Goal: Task Accomplishment & Management: Use online tool/utility

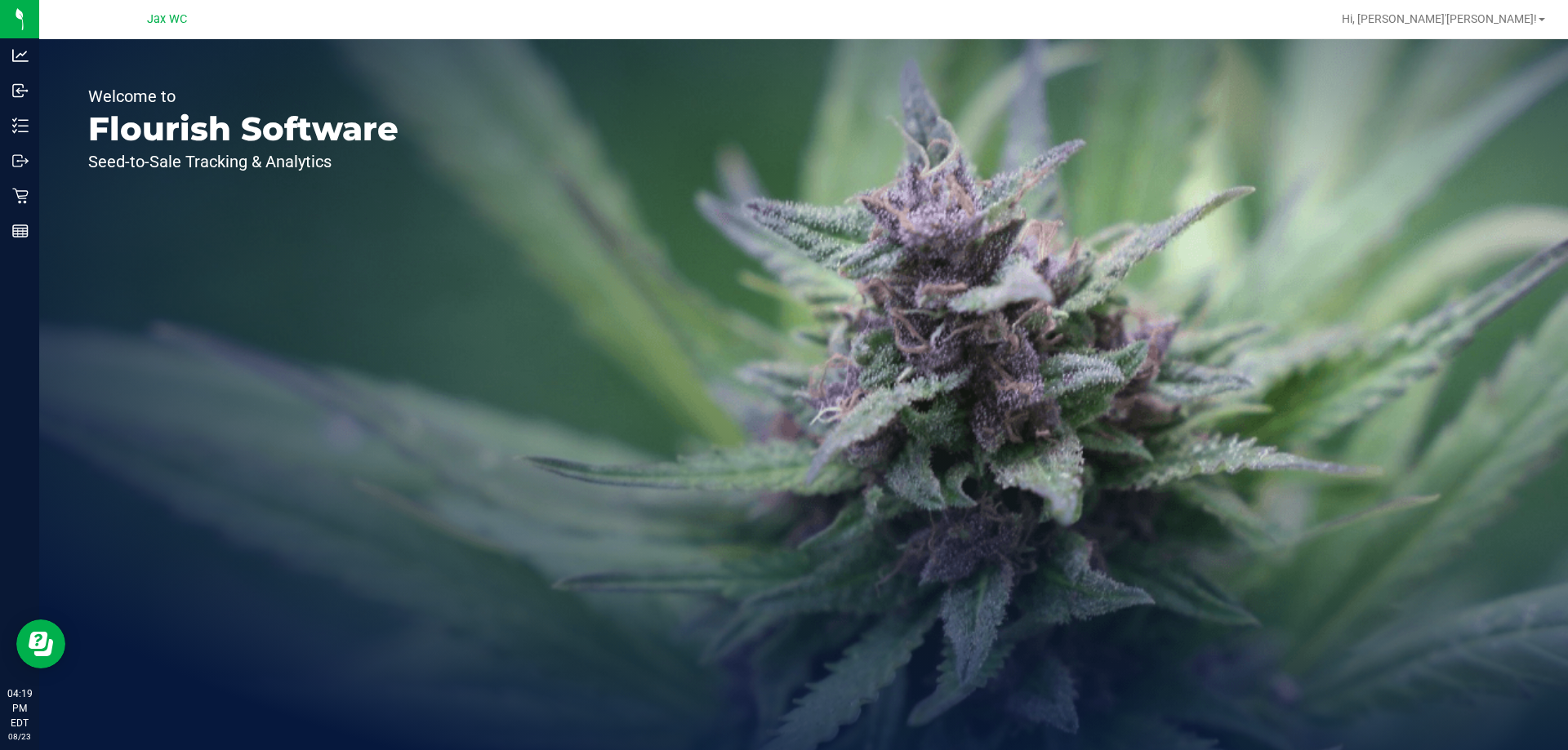
drag, startPoint x: 714, startPoint y: 699, endPoint x: 275, endPoint y: 782, distance: 446.8
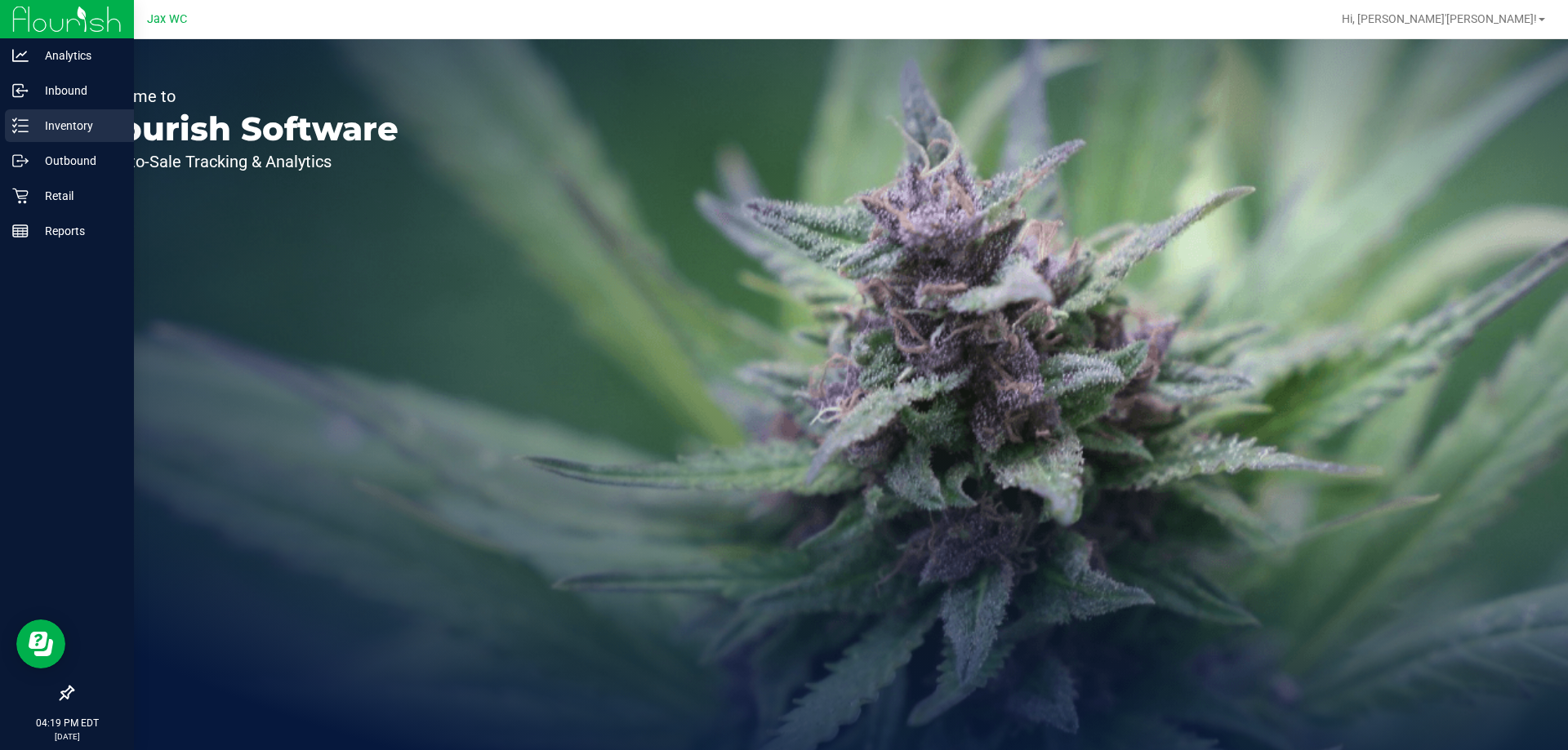
drag, startPoint x: 275, startPoint y: 782, endPoint x: 26, endPoint y: 133, distance: 695.1
click at [27, 135] on div "Inventory" at bounding box center [69, 125] width 129 height 32
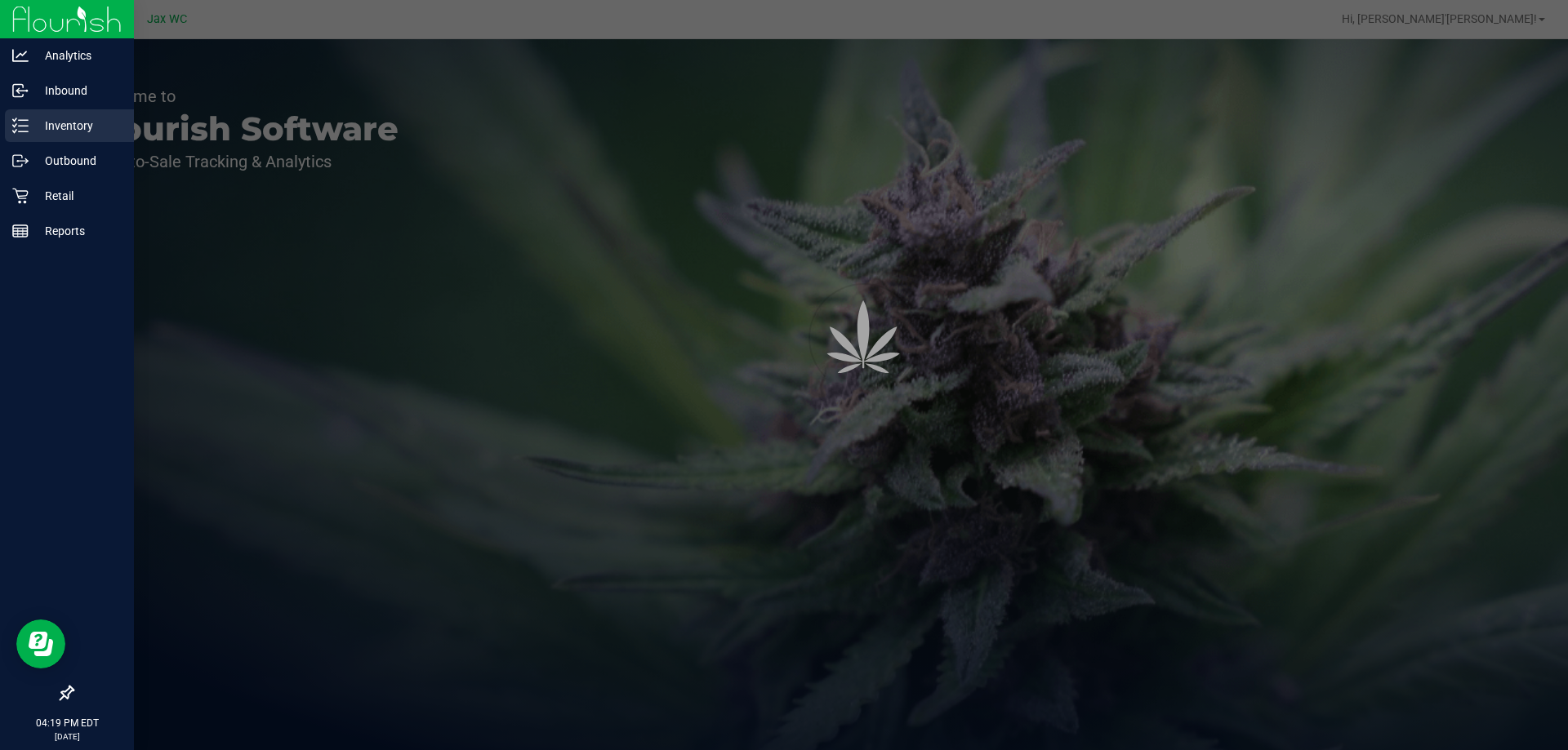
click at [25, 133] on icon at bounding box center [21, 126] width 17 height 17
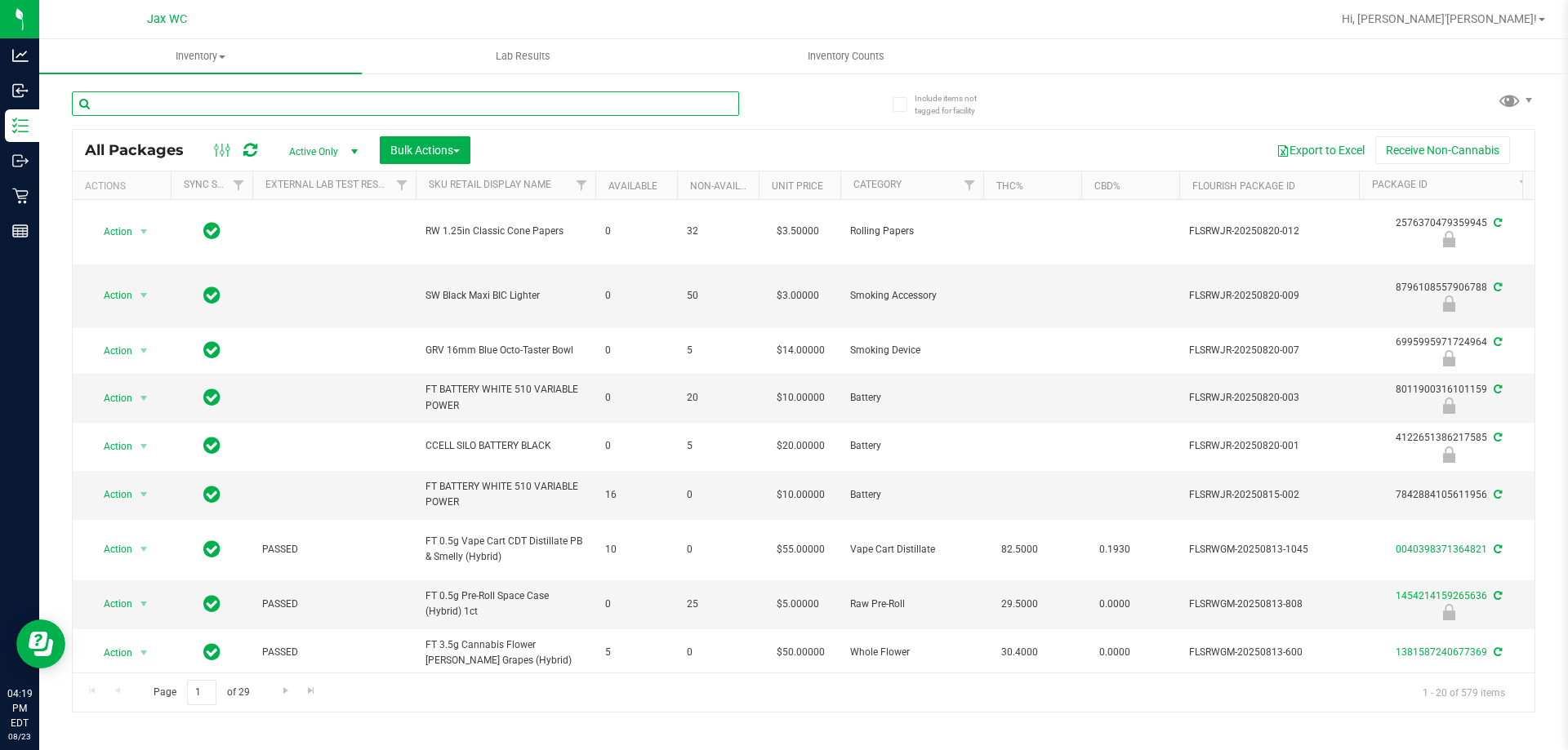
click at [233, 102] on input "text" at bounding box center [406, 104] width 667 height 25
type input "pkt"
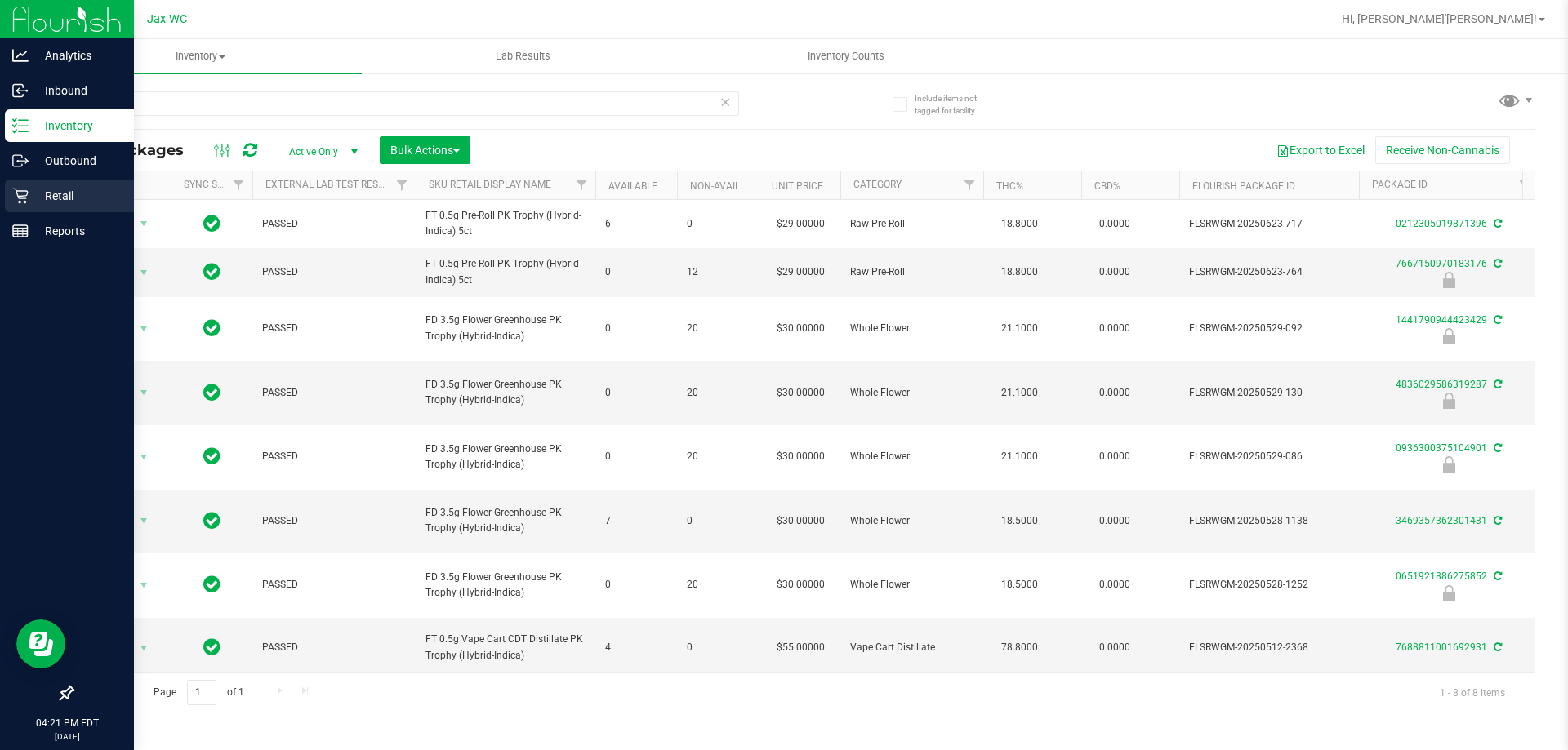
click at [35, 188] on p "Retail" at bounding box center [77, 196] width 98 height 20
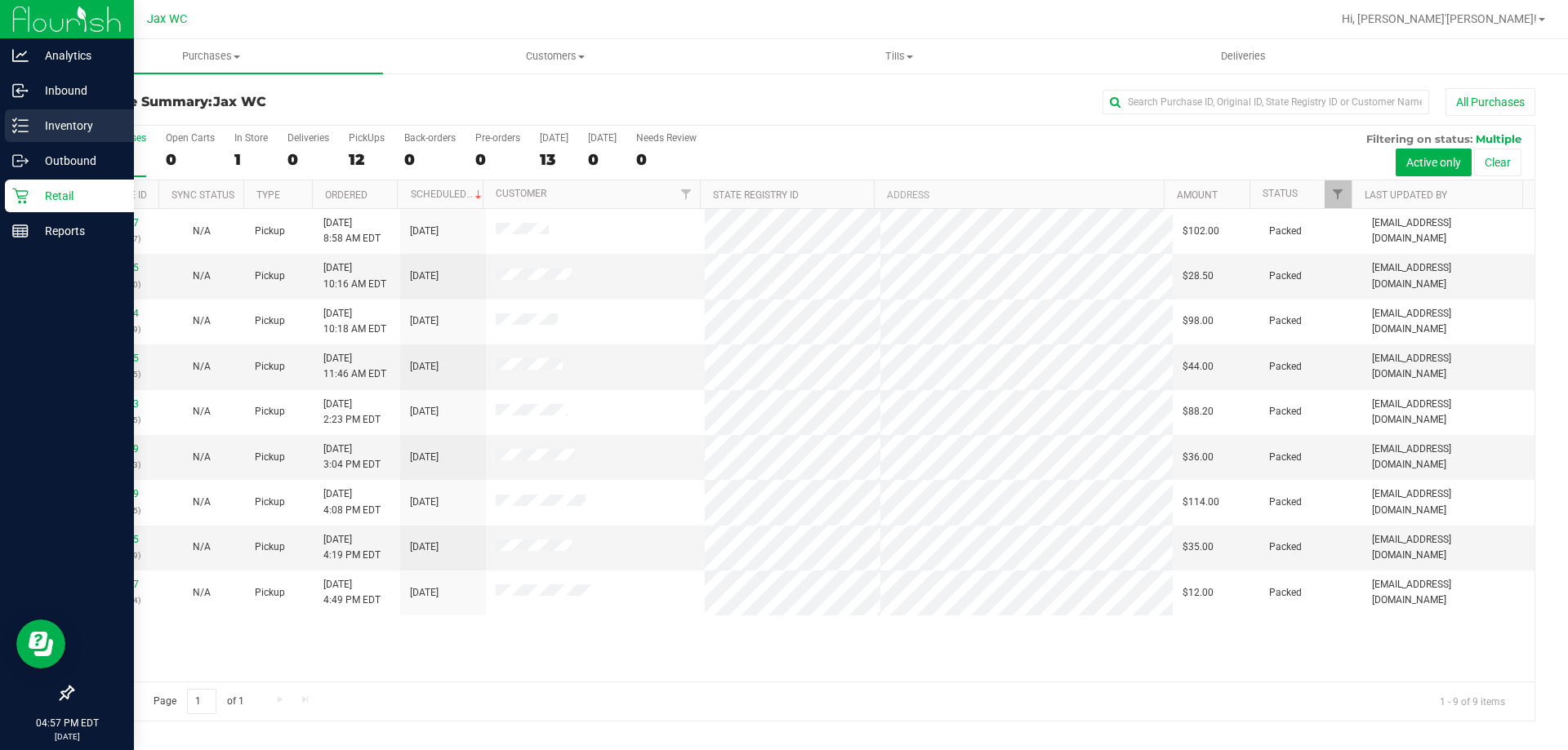
click at [35, 123] on p "Inventory" at bounding box center [77, 126] width 98 height 20
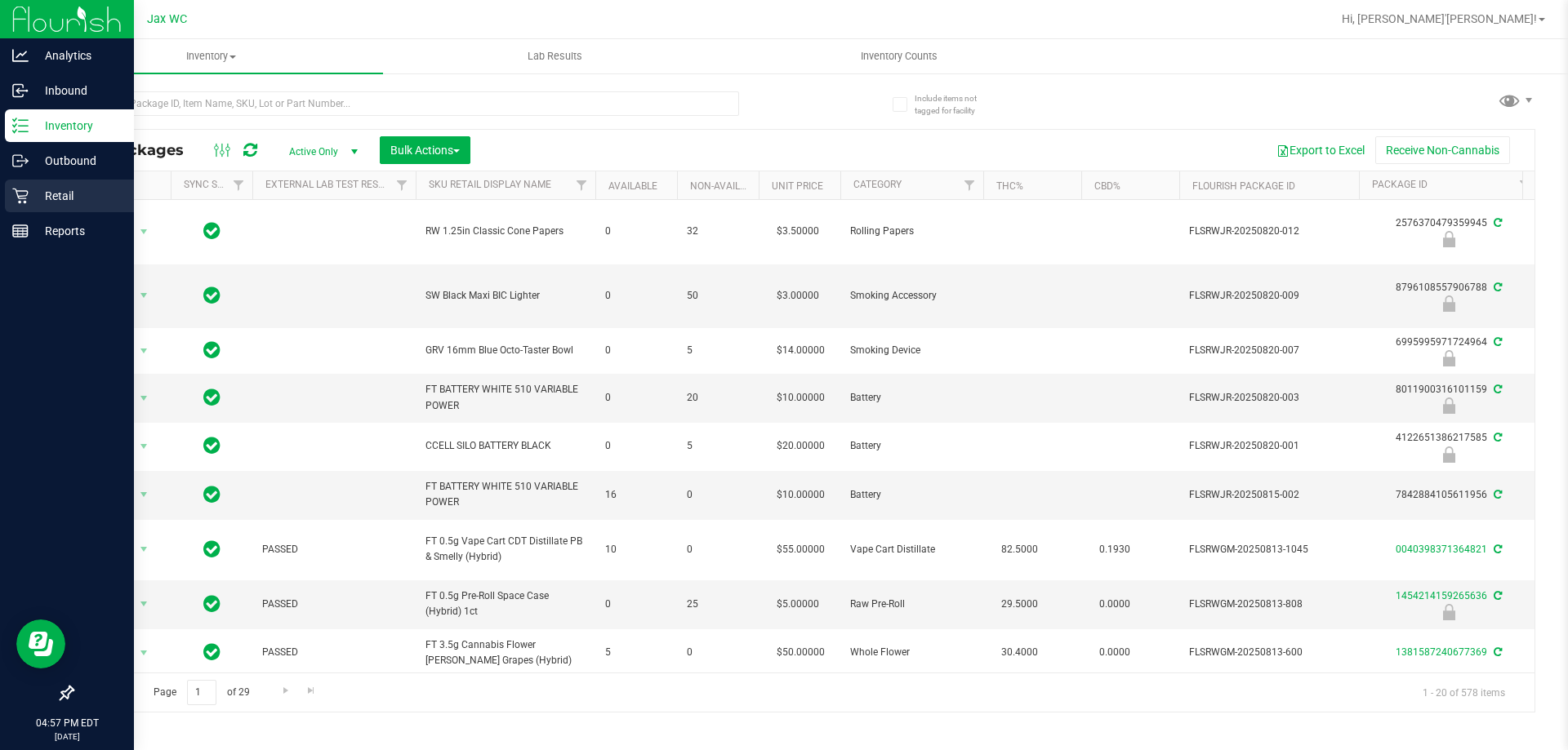
click at [67, 188] on p "Retail" at bounding box center [77, 196] width 98 height 20
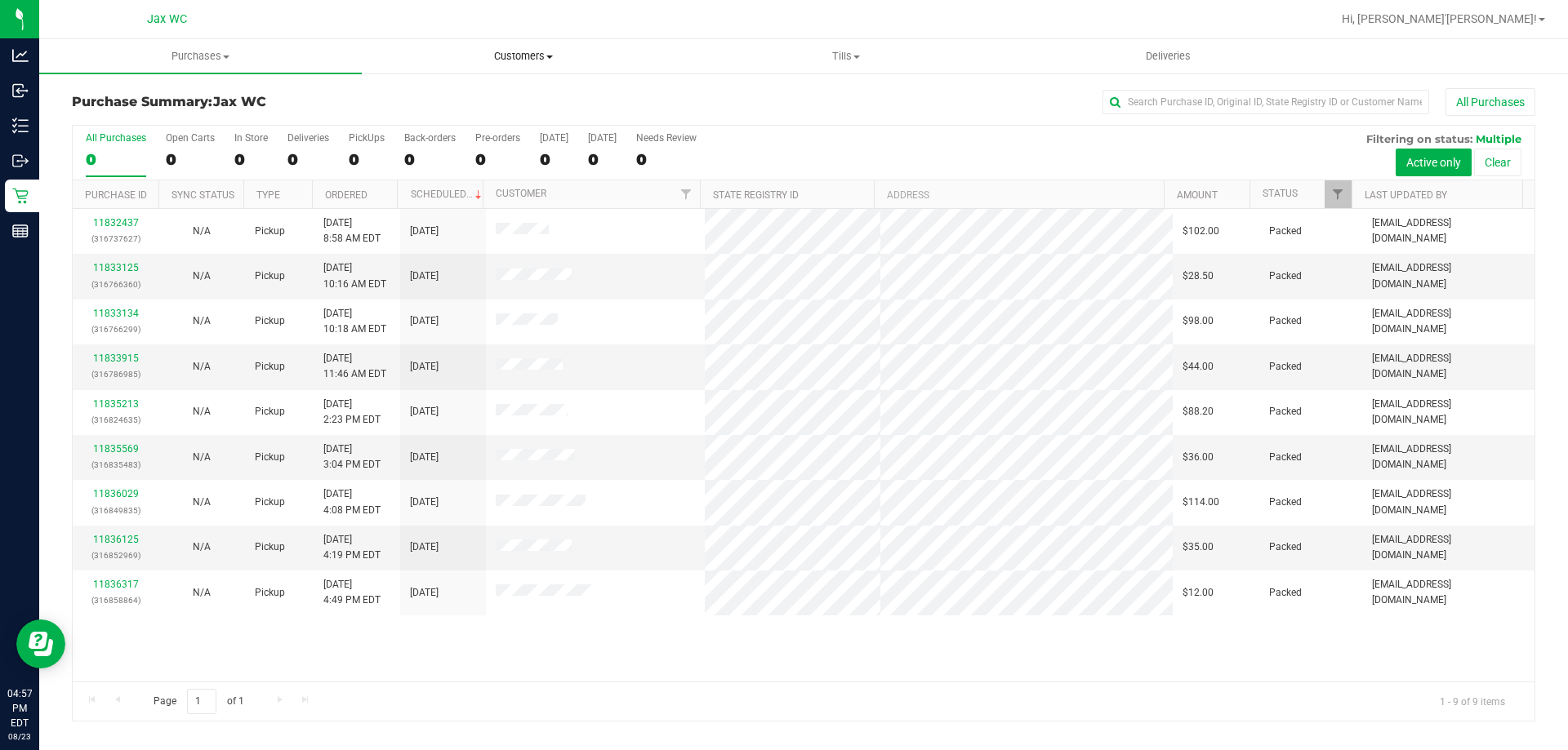
click at [529, 58] on span "Customers" at bounding box center [523, 56] width 321 height 15
click at [467, 95] on span "All customers" at bounding box center [421, 98] width 118 height 14
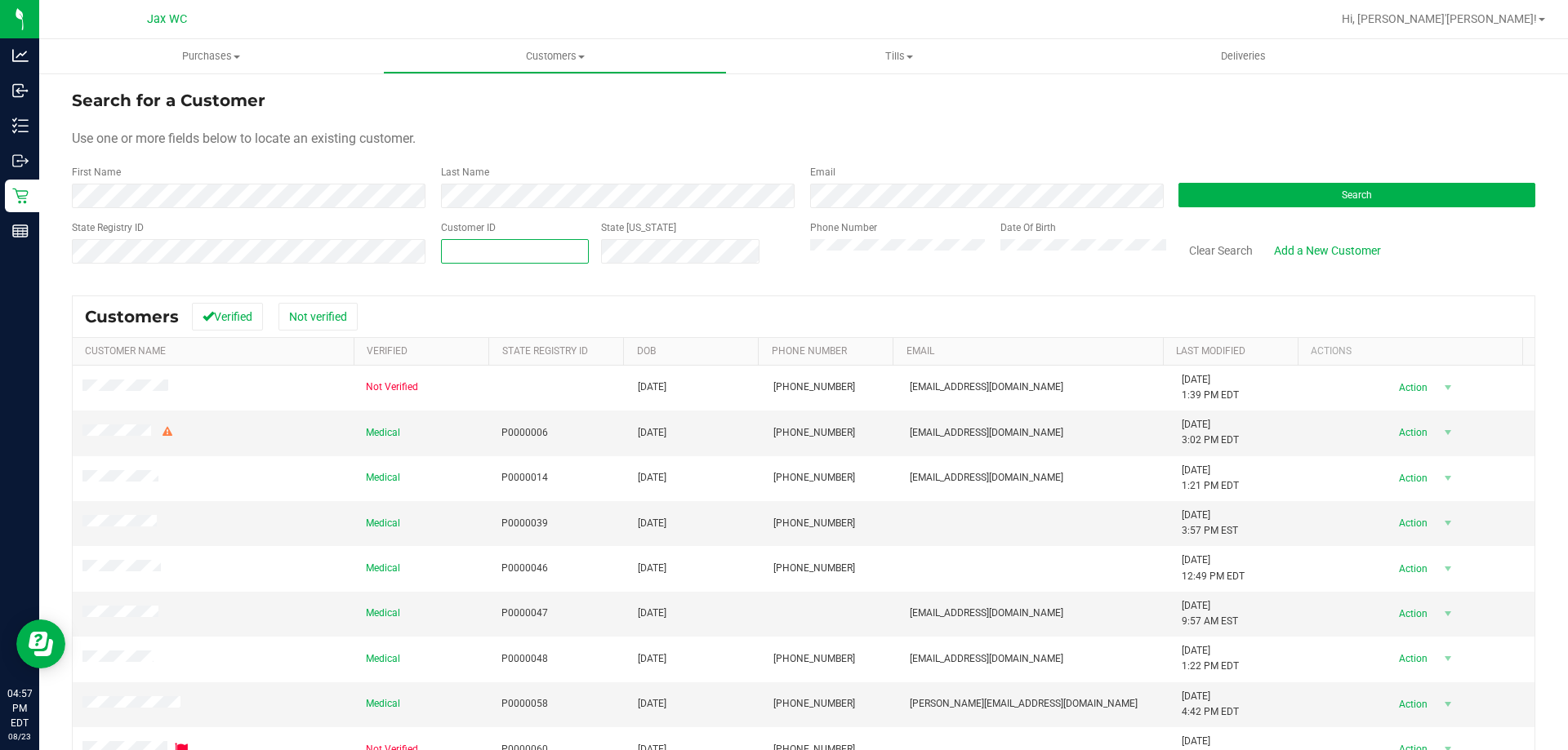
click at [540, 259] on span at bounding box center [515, 251] width 148 height 25
paste input "640449"
type input "640449"
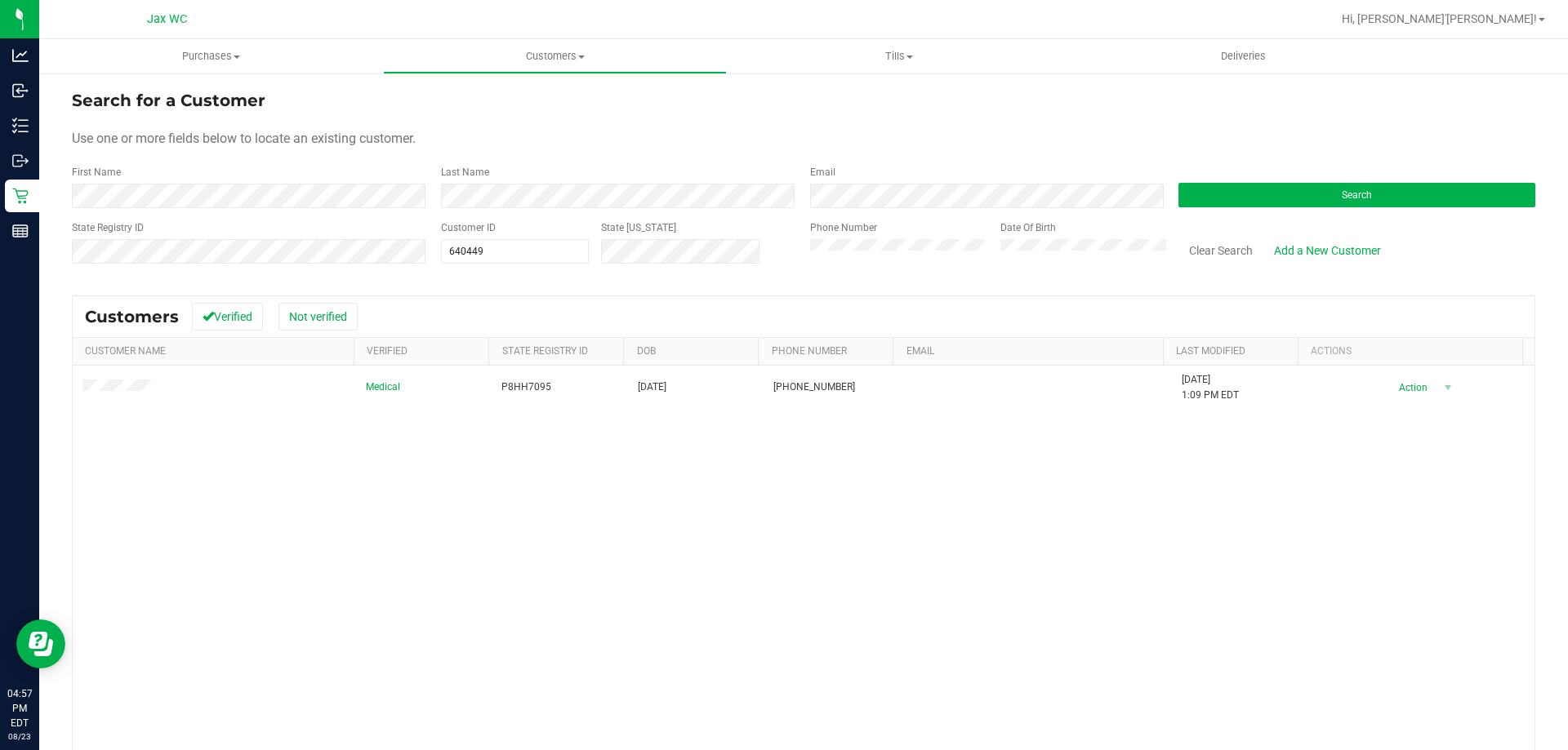
click at [162, 476] on div "Medical P8HH7095 [DATE] (904) 806-6595 [DATE] 1:09 PM EDT Delete Profile Action…" at bounding box center [804, 602] width 1462 height 473
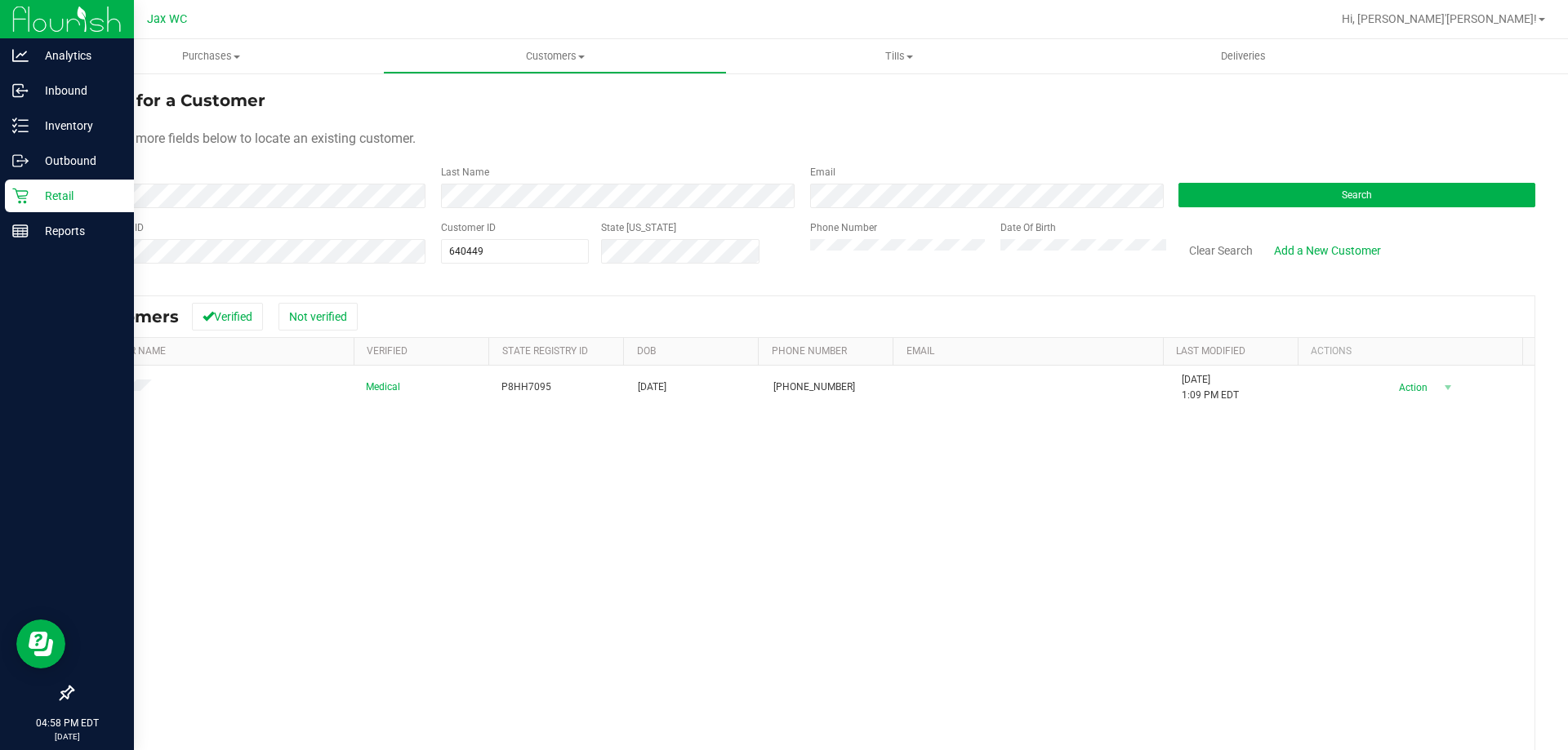
click at [26, 192] on icon at bounding box center [21, 196] width 17 height 17
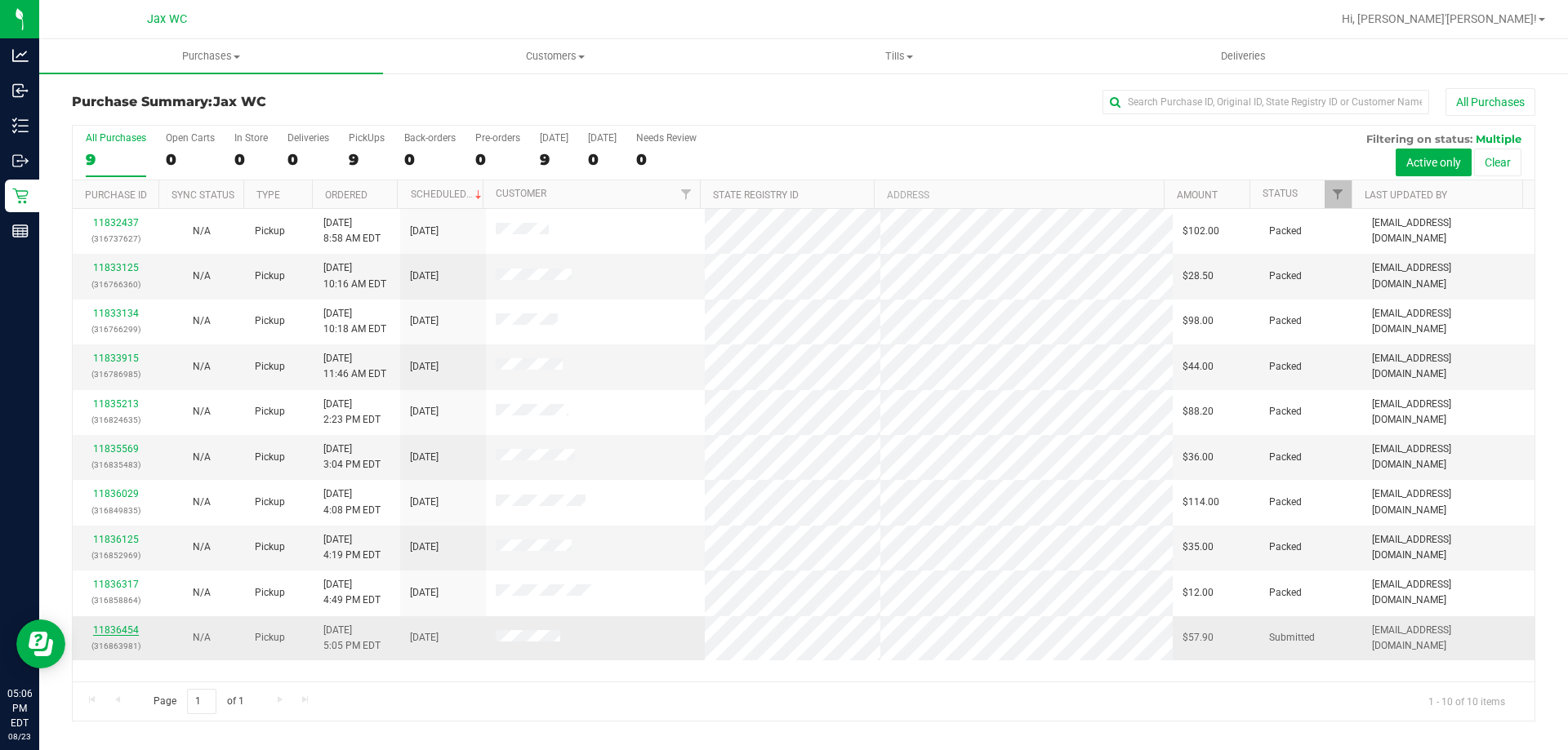
click at [109, 630] on link "11836454" at bounding box center [115, 631] width 46 height 12
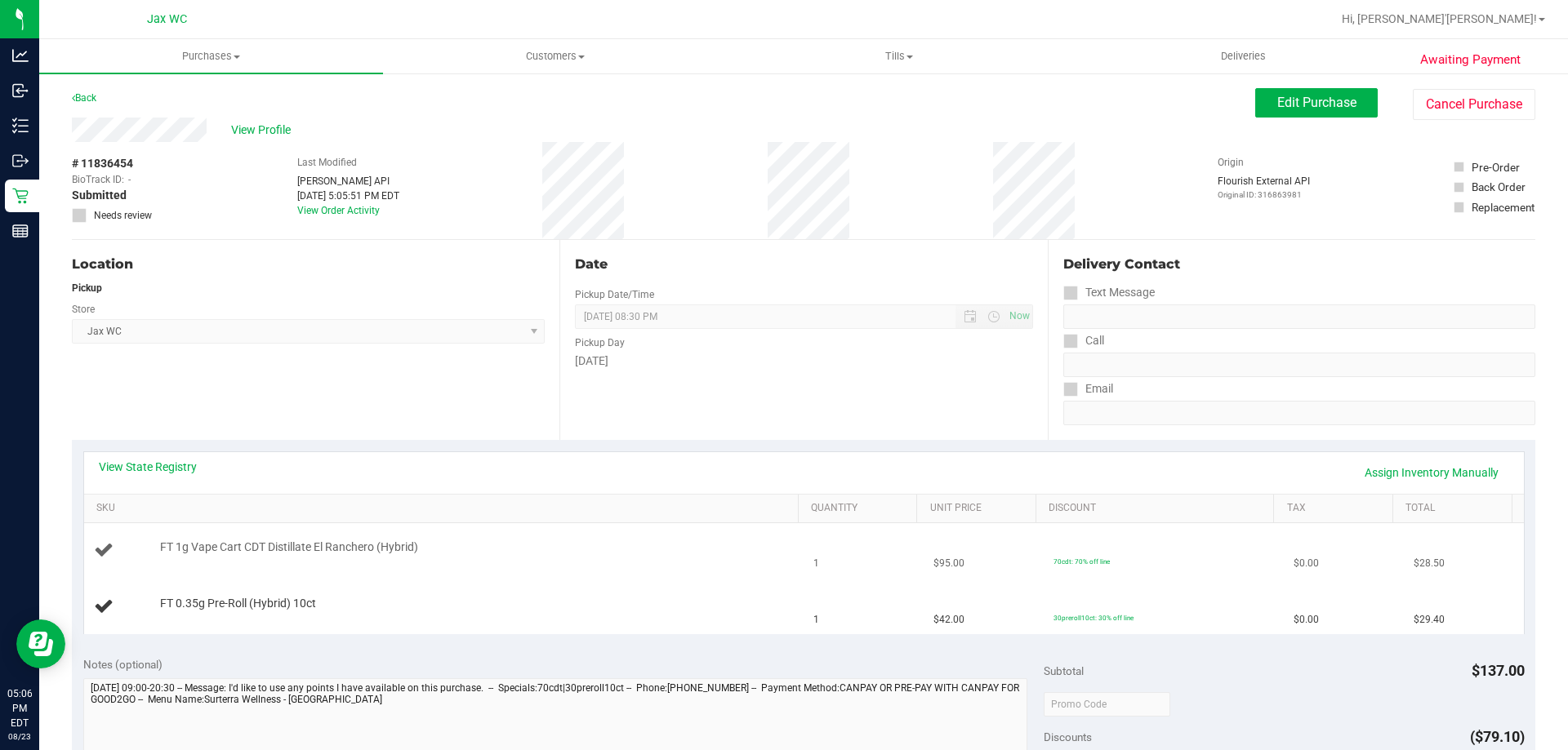
click at [423, 571] on td "FT 1g Vape Cart CDT Distillate El Ranchero (Hybrid)" at bounding box center [444, 551] width 720 height 56
click at [532, 590] on td "FT 0.35g Pre-Roll (Hybrid) 10ct" at bounding box center [444, 607] width 720 height 55
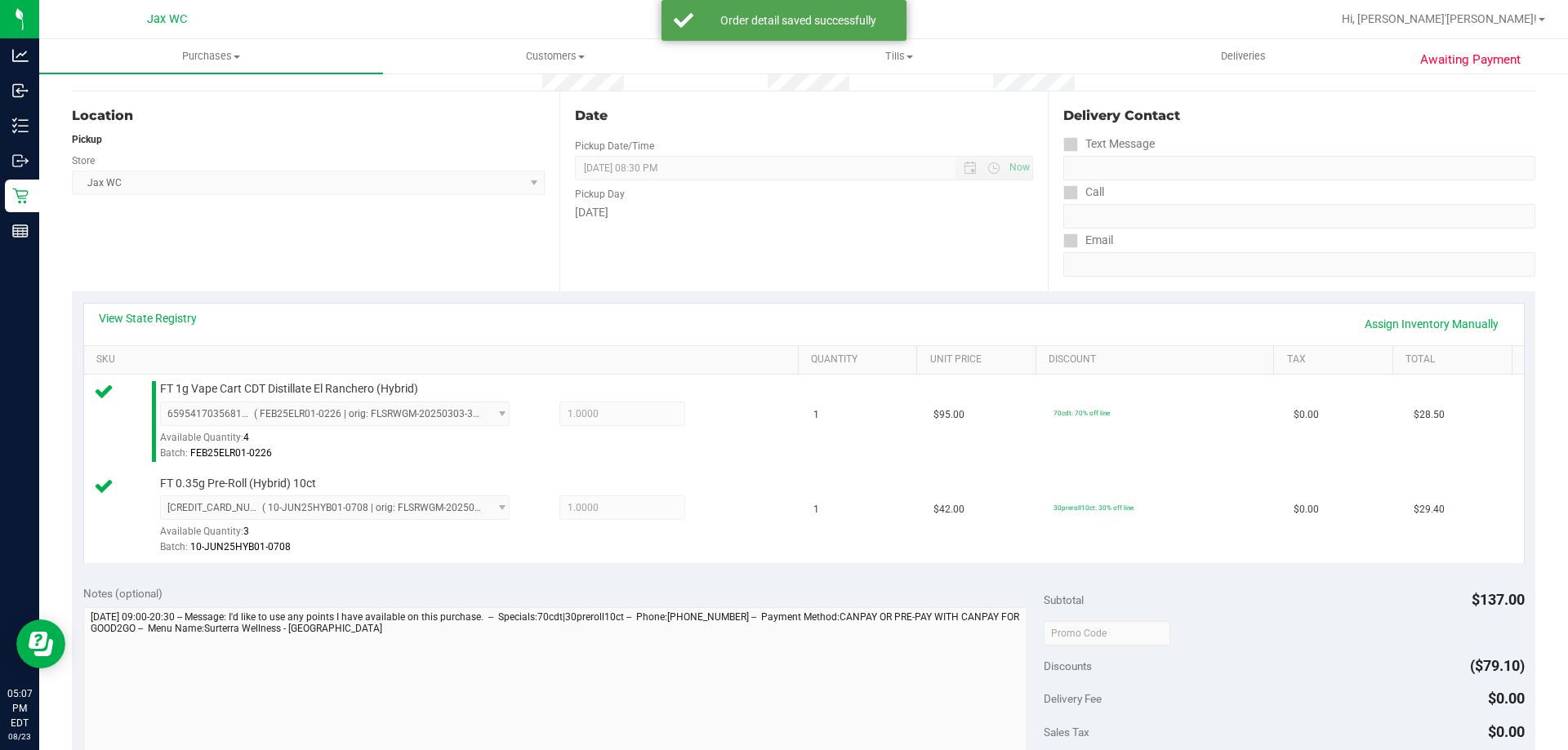
scroll to position [327, 0]
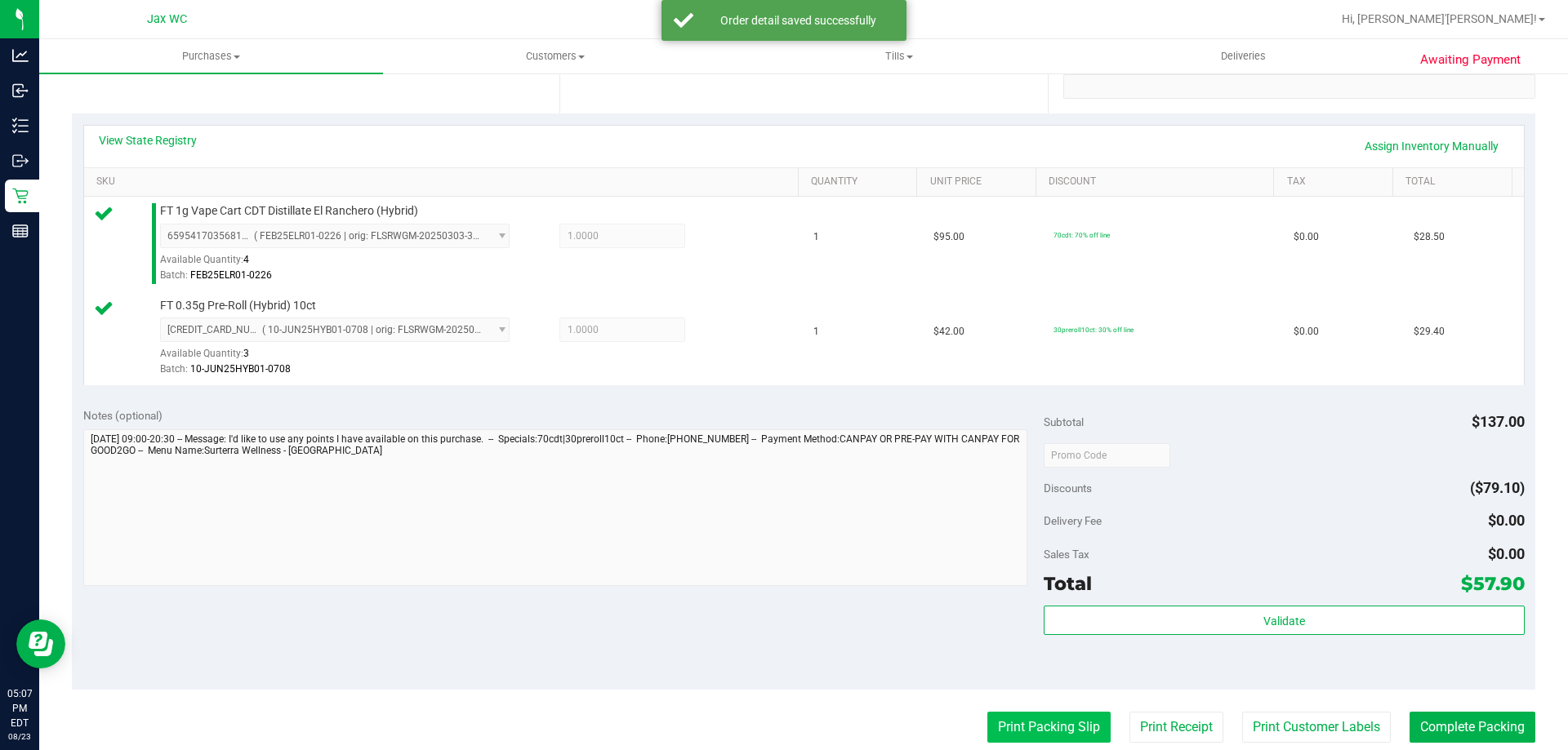
click at [1034, 725] on button "Print Packing Slip" at bounding box center [1049, 727] width 124 height 31
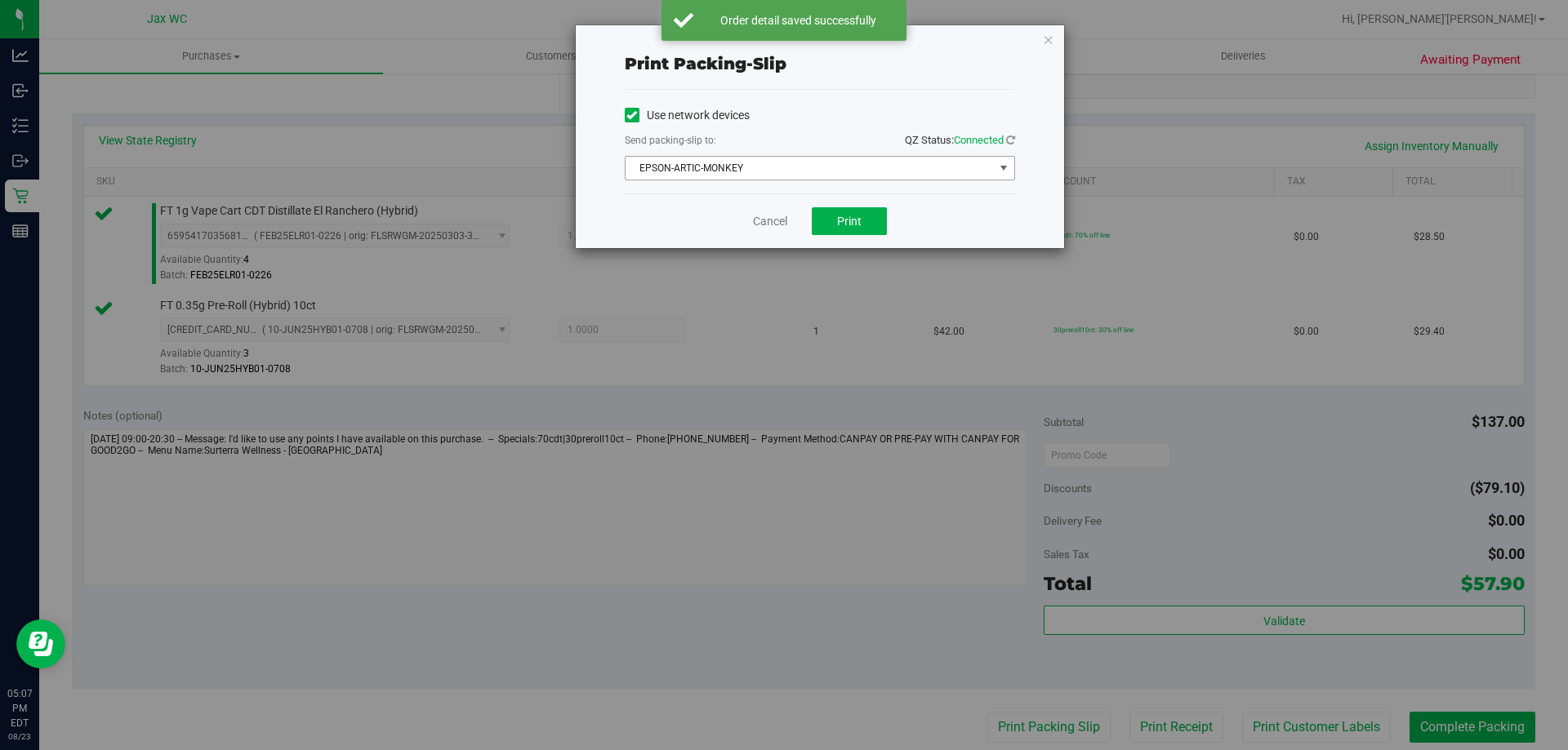
click at [833, 173] on span "EPSON-ARTIC-MONKEY" at bounding box center [810, 168] width 369 height 23
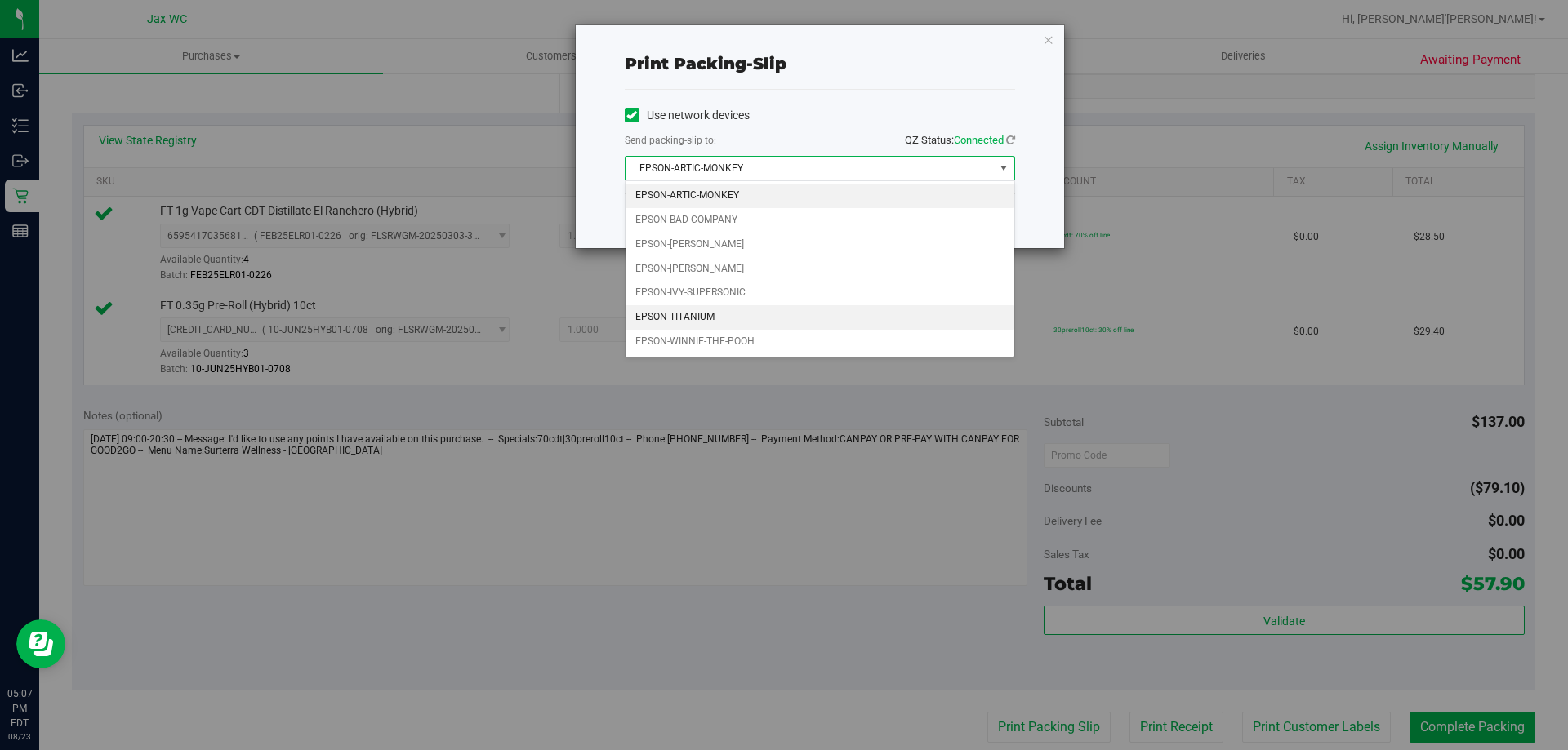
click at [764, 320] on li "EPSON-TITANIUM" at bounding box center [820, 318] width 388 height 25
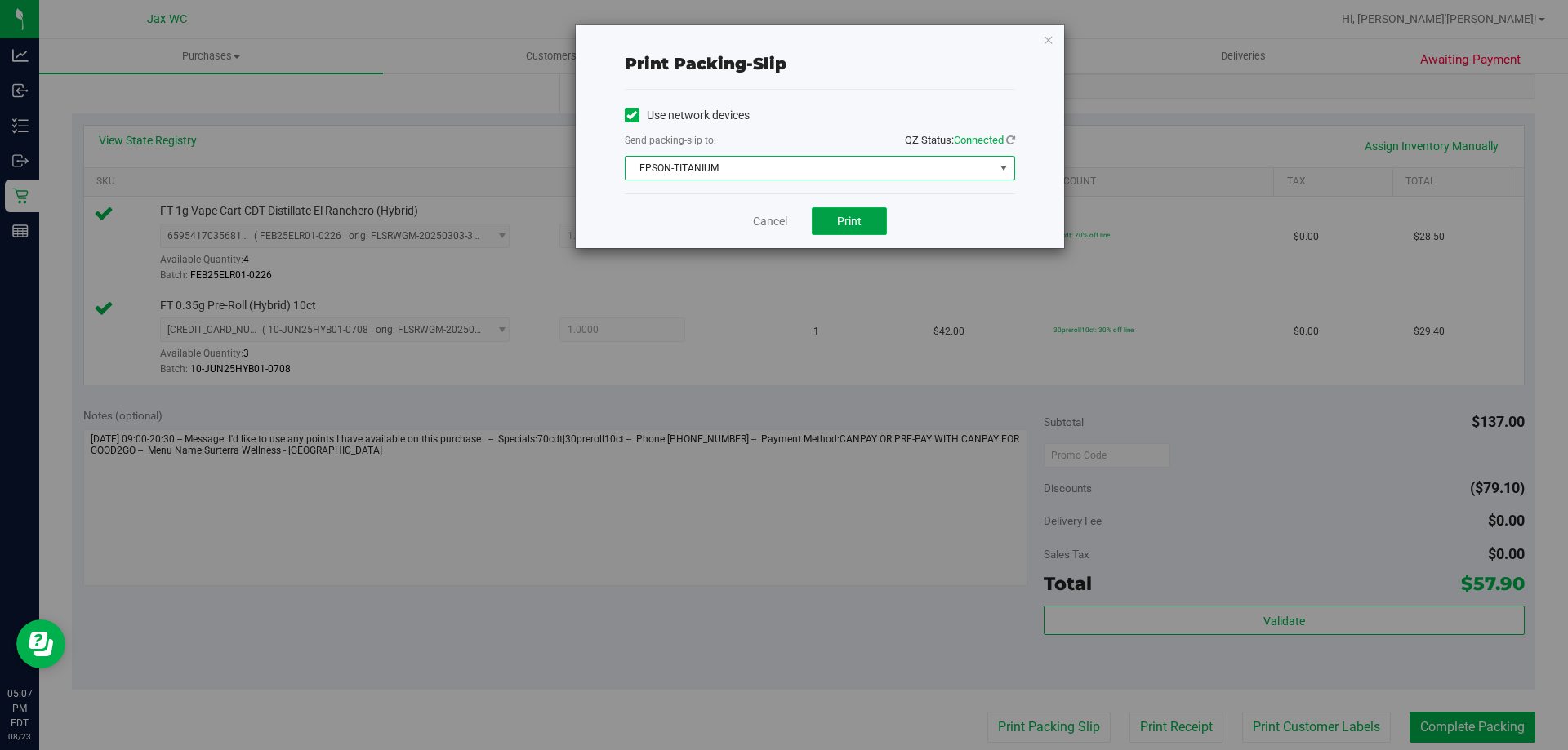
click at [845, 223] on span "Print" at bounding box center [849, 222] width 25 height 13
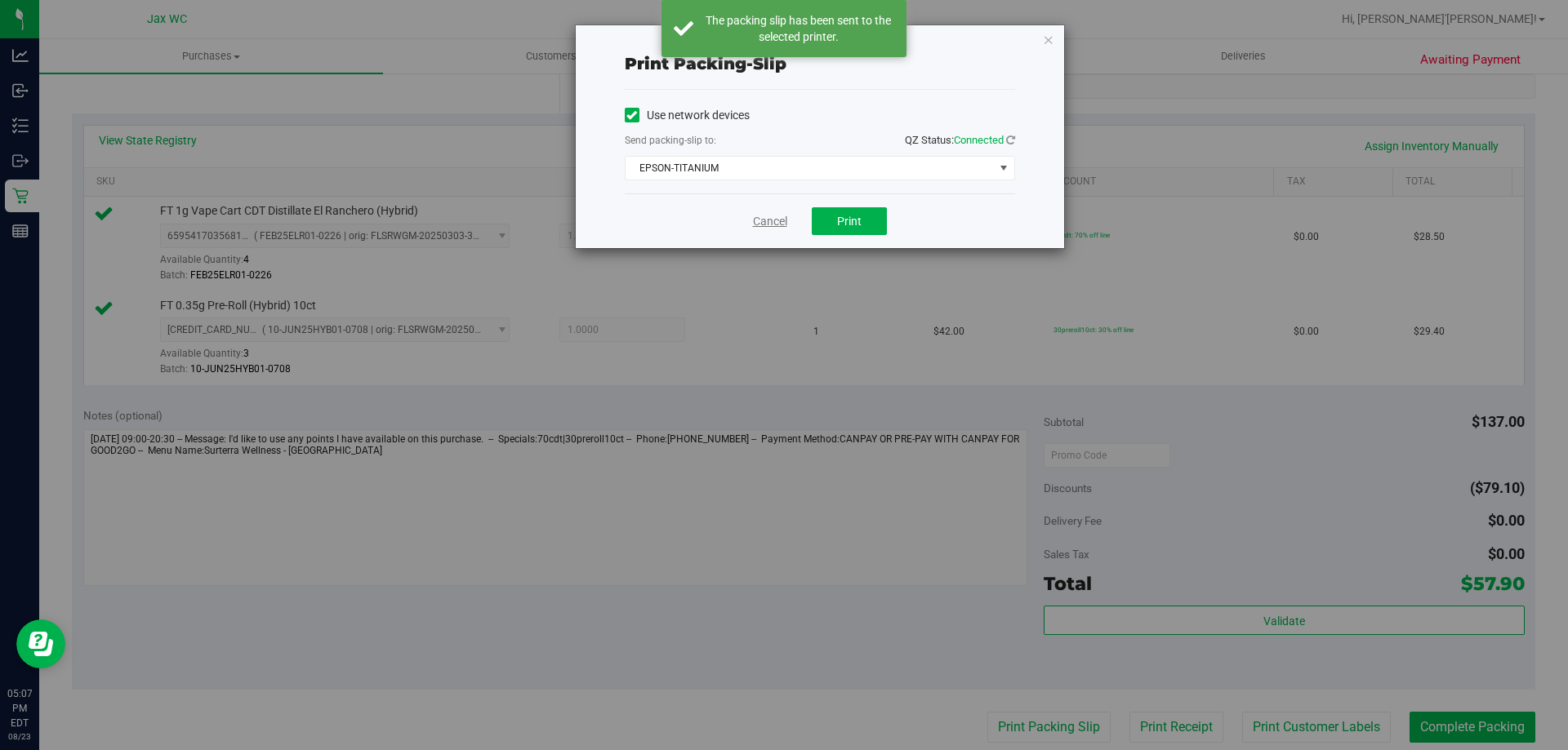
click at [771, 222] on link "Cancel" at bounding box center [769, 222] width 34 height 17
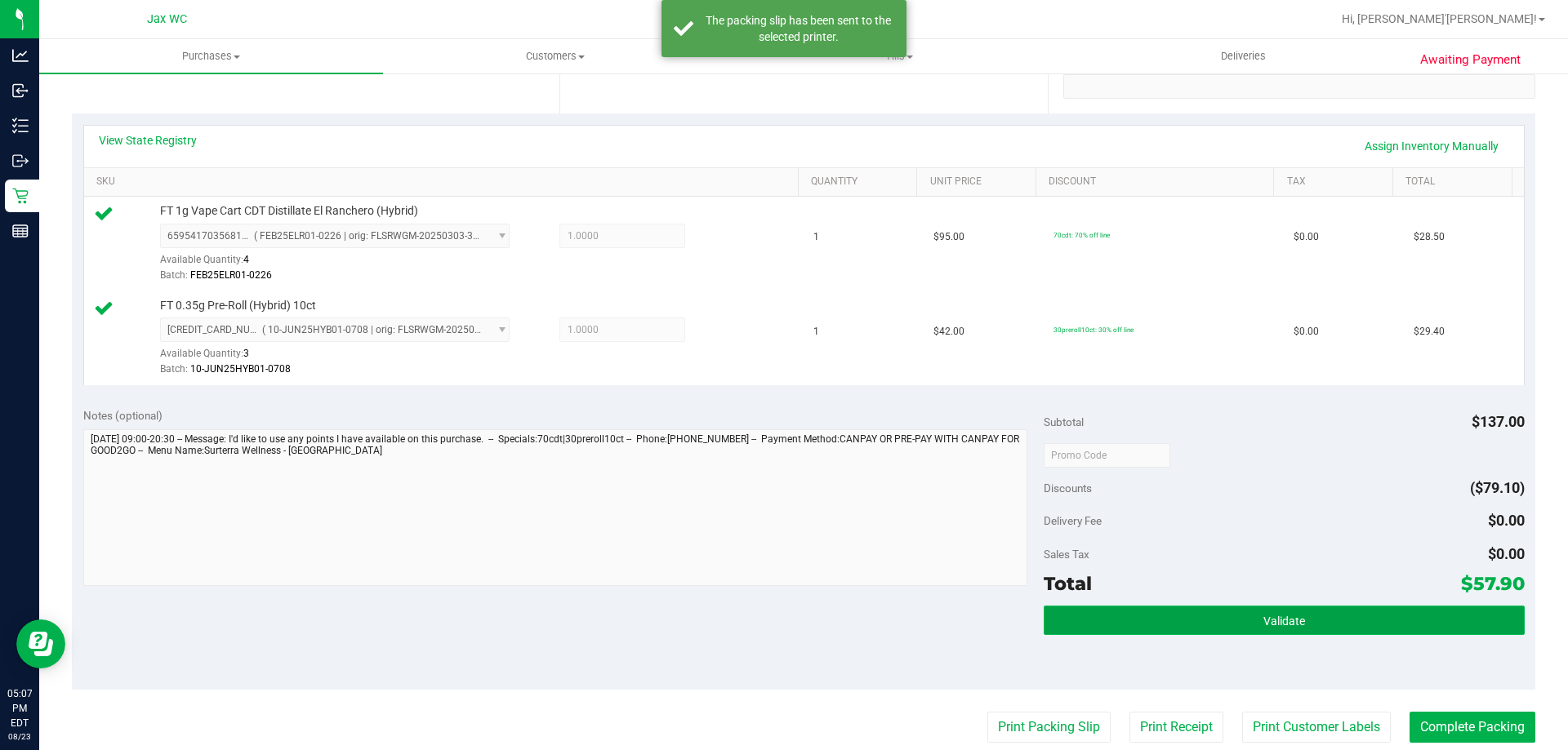
click at [1218, 627] on button "Validate" at bounding box center [1283, 620] width 481 height 29
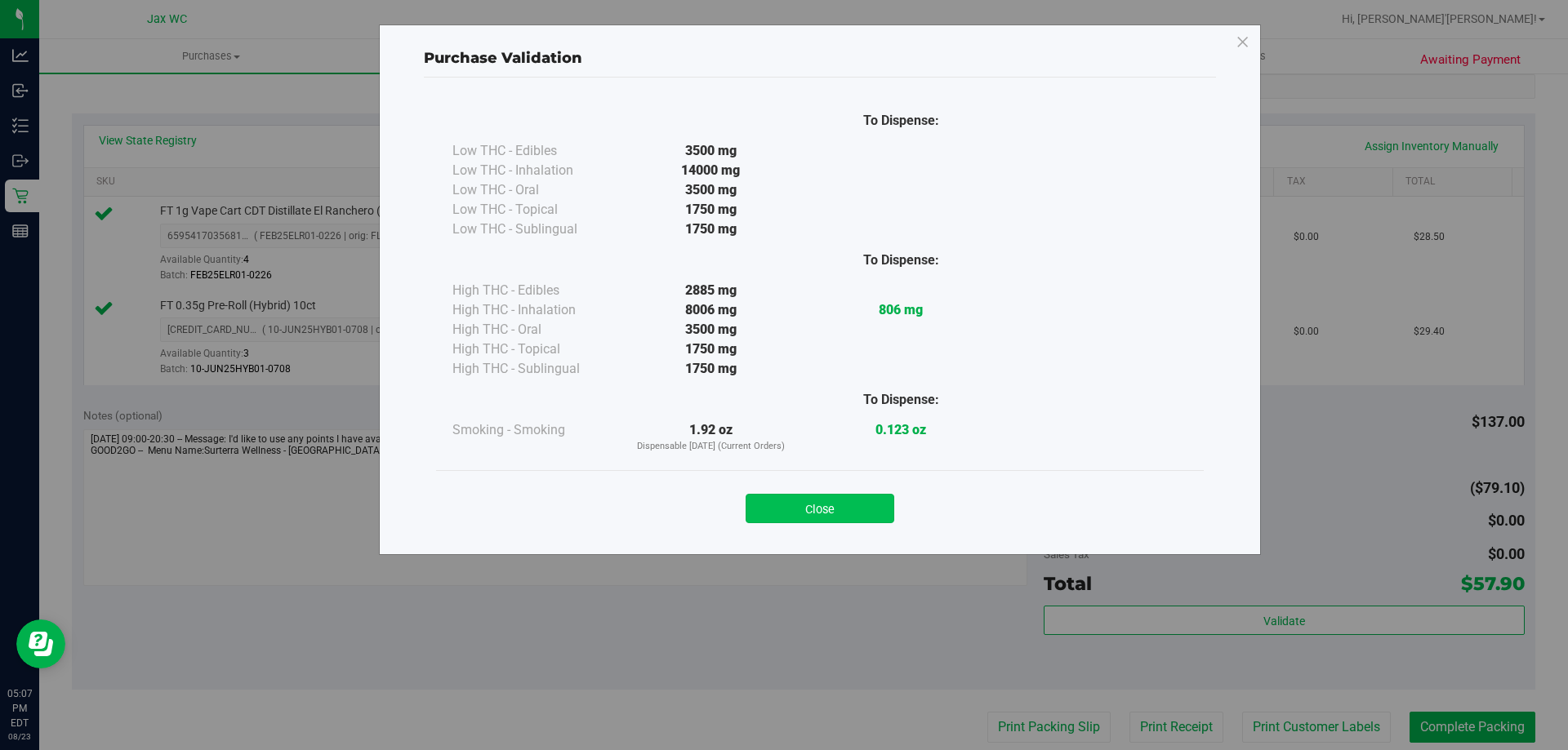
click at [884, 499] on button "Close" at bounding box center [819, 508] width 149 height 29
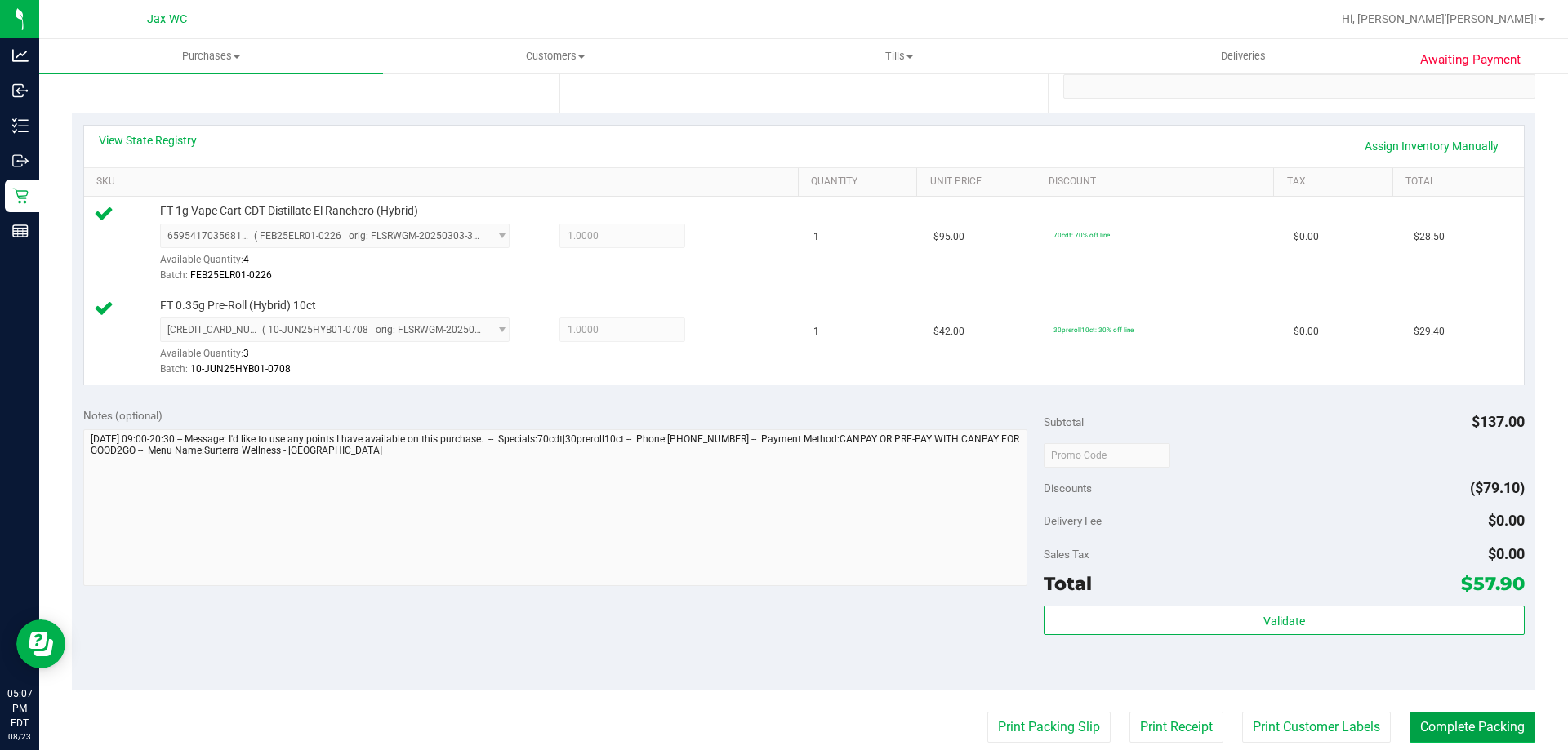
click at [1473, 728] on button "Complete Packing" at bounding box center [1473, 727] width 126 height 31
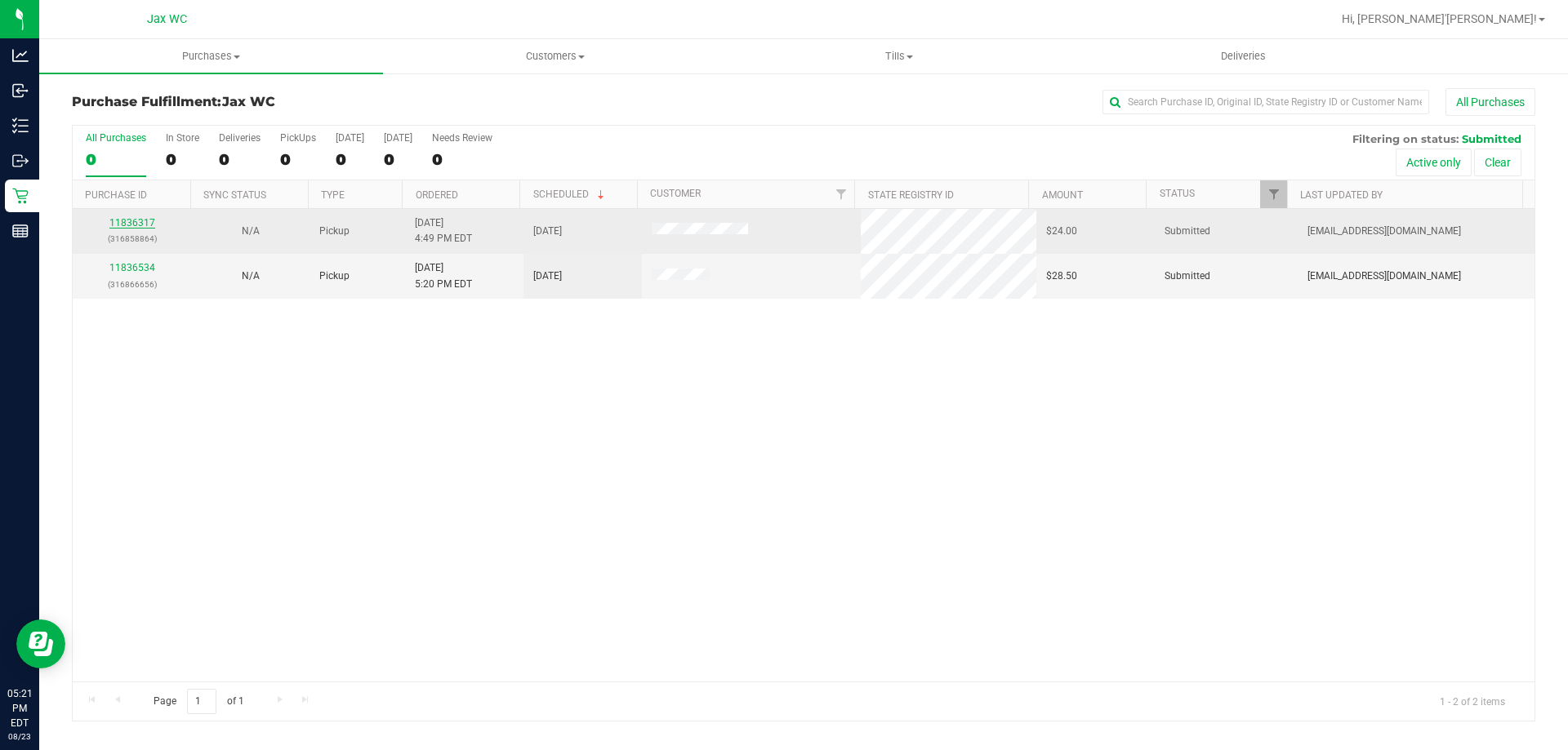
click at [134, 222] on link "11836317" at bounding box center [132, 223] width 46 height 12
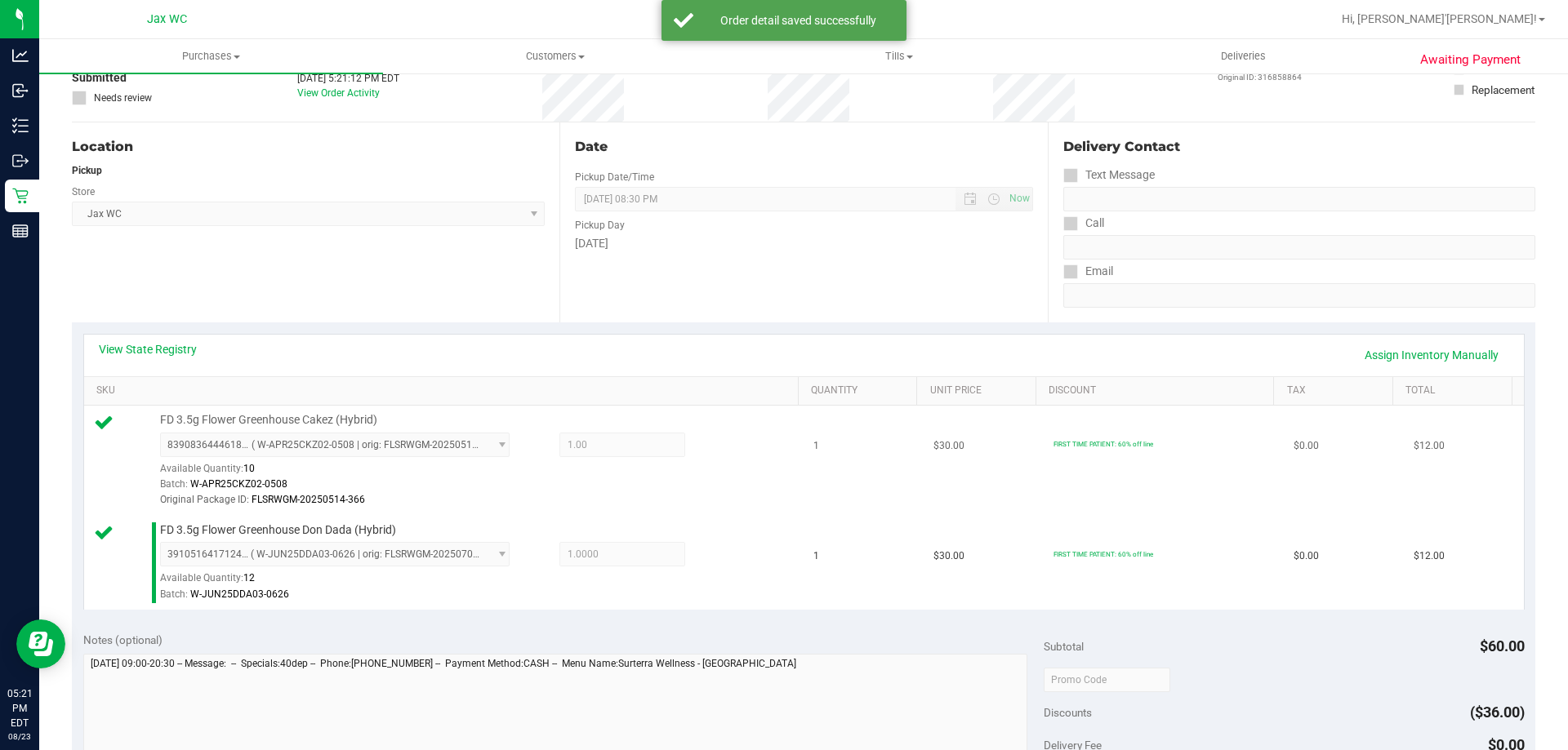
scroll to position [327, 0]
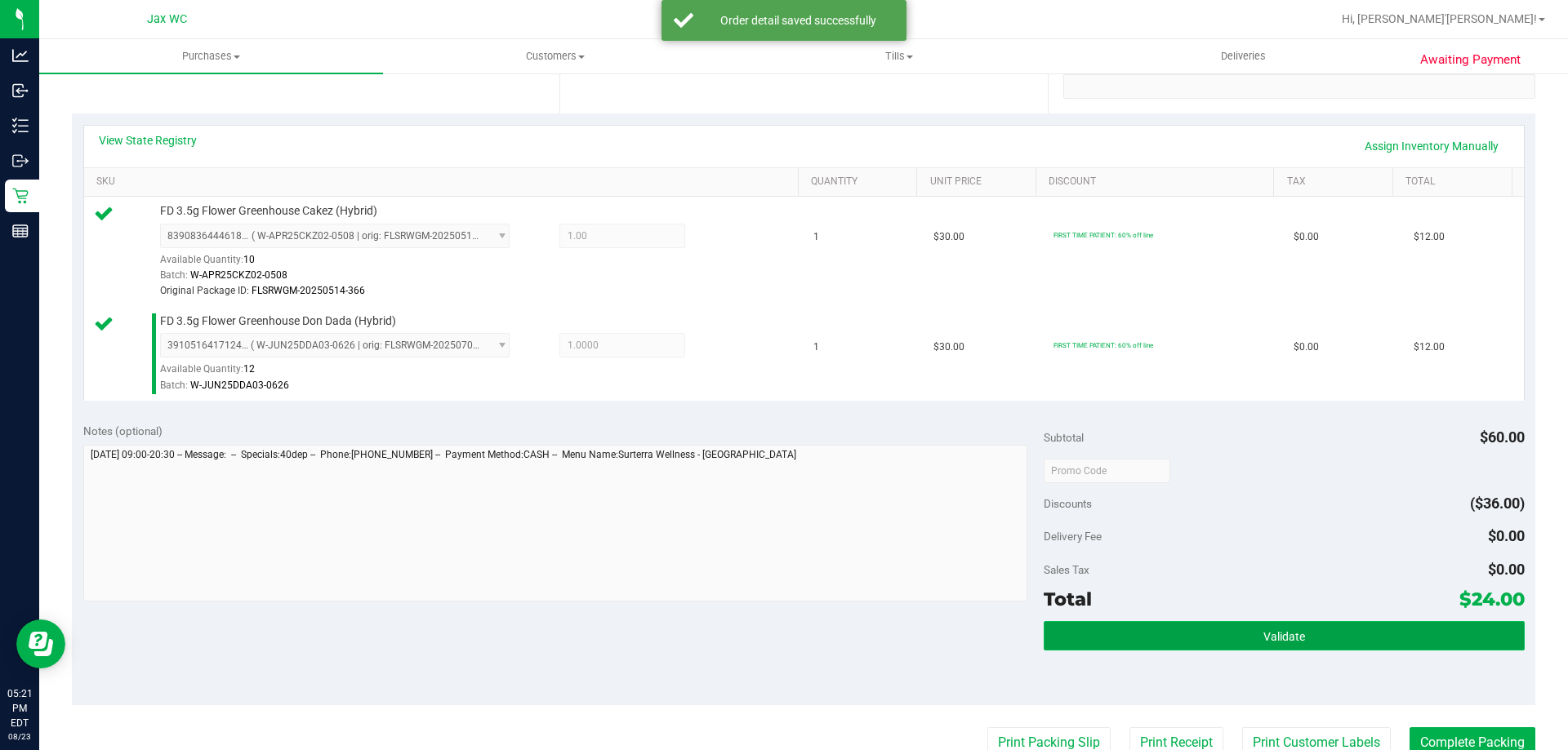
drag, startPoint x: 1350, startPoint y: 637, endPoint x: 1342, endPoint y: 640, distance: 8.5
click at [1346, 637] on button "Validate" at bounding box center [1283, 636] width 481 height 29
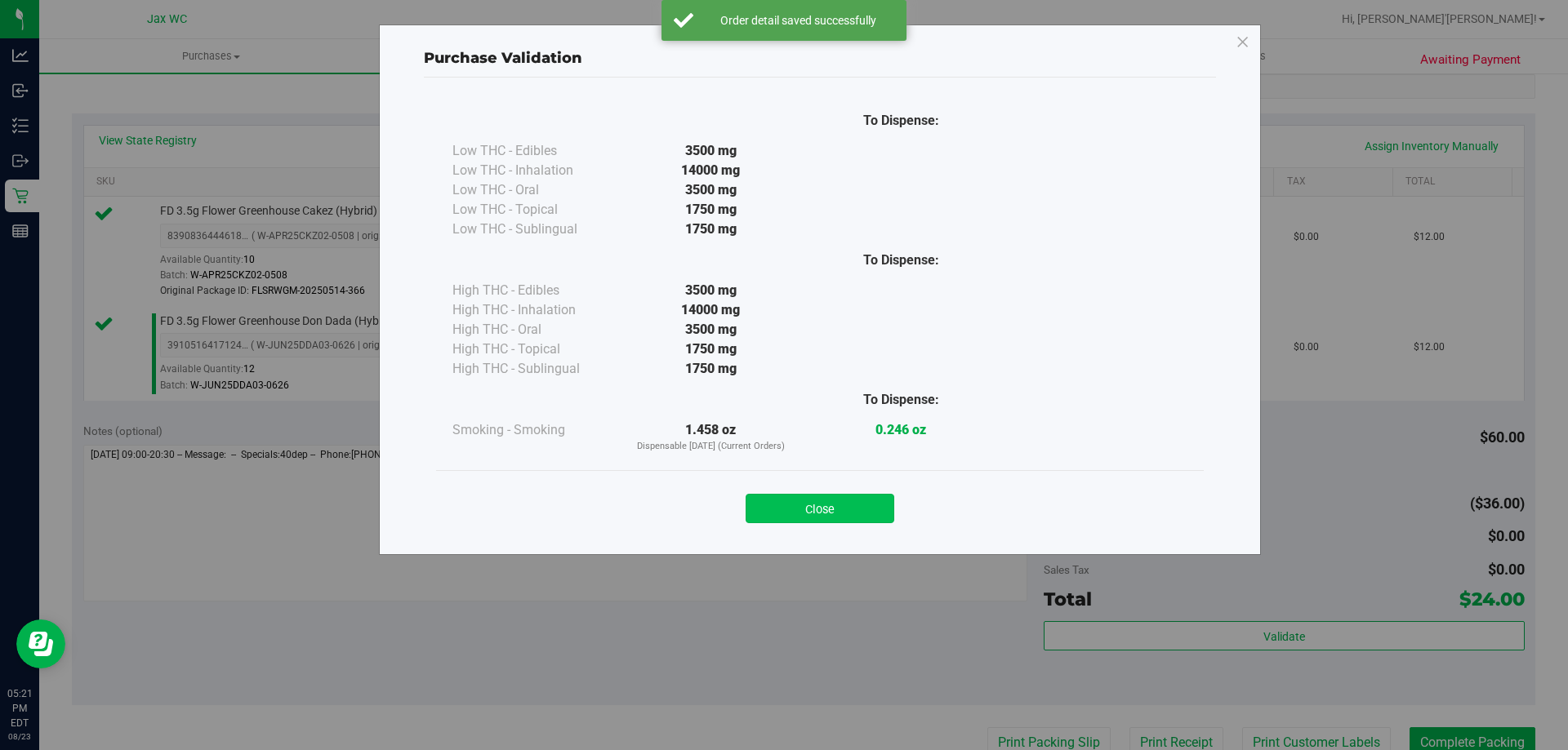
click at [792, 509] on button "Close" at bounding box center [819, 508] width 149 height 29
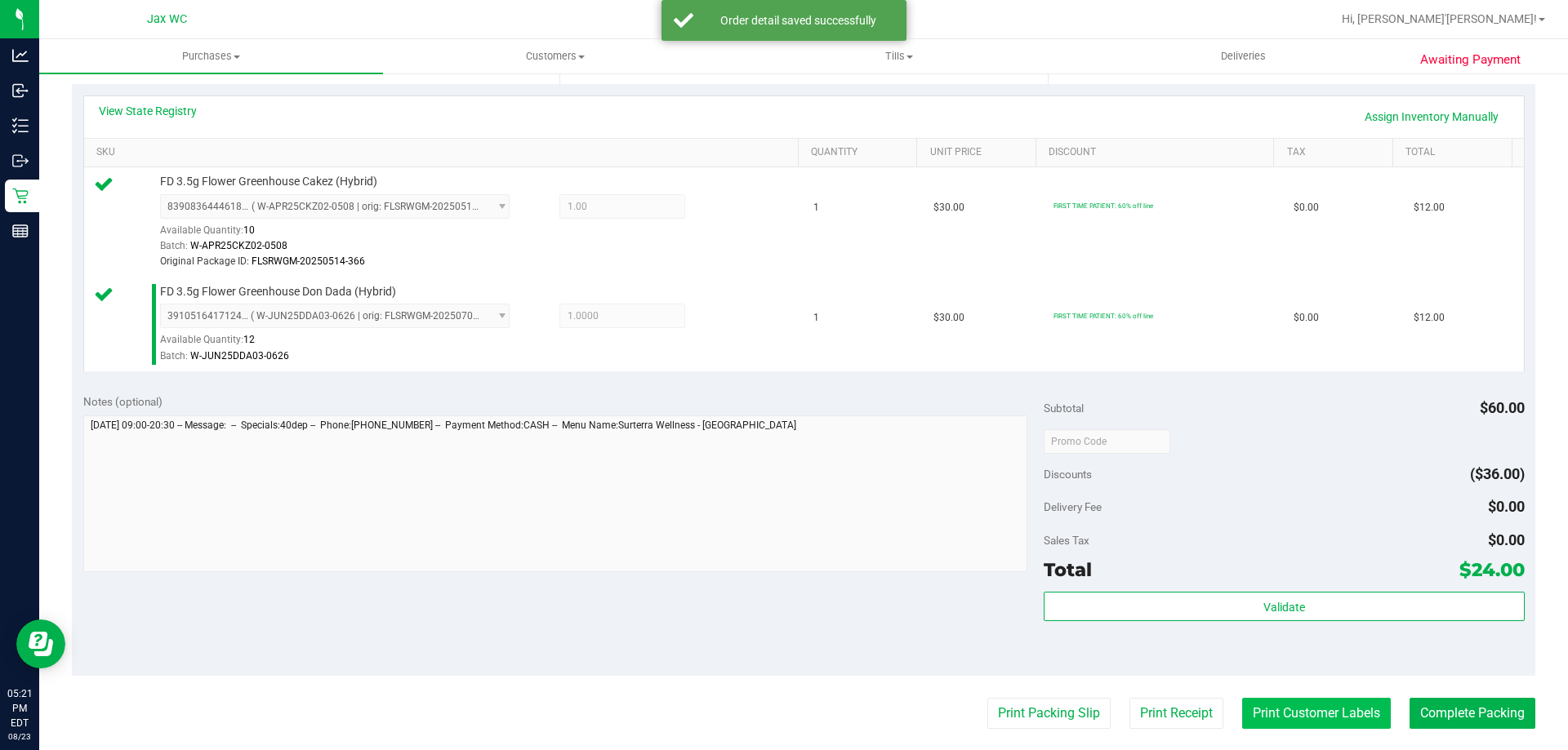
scroll to position [408, 0]
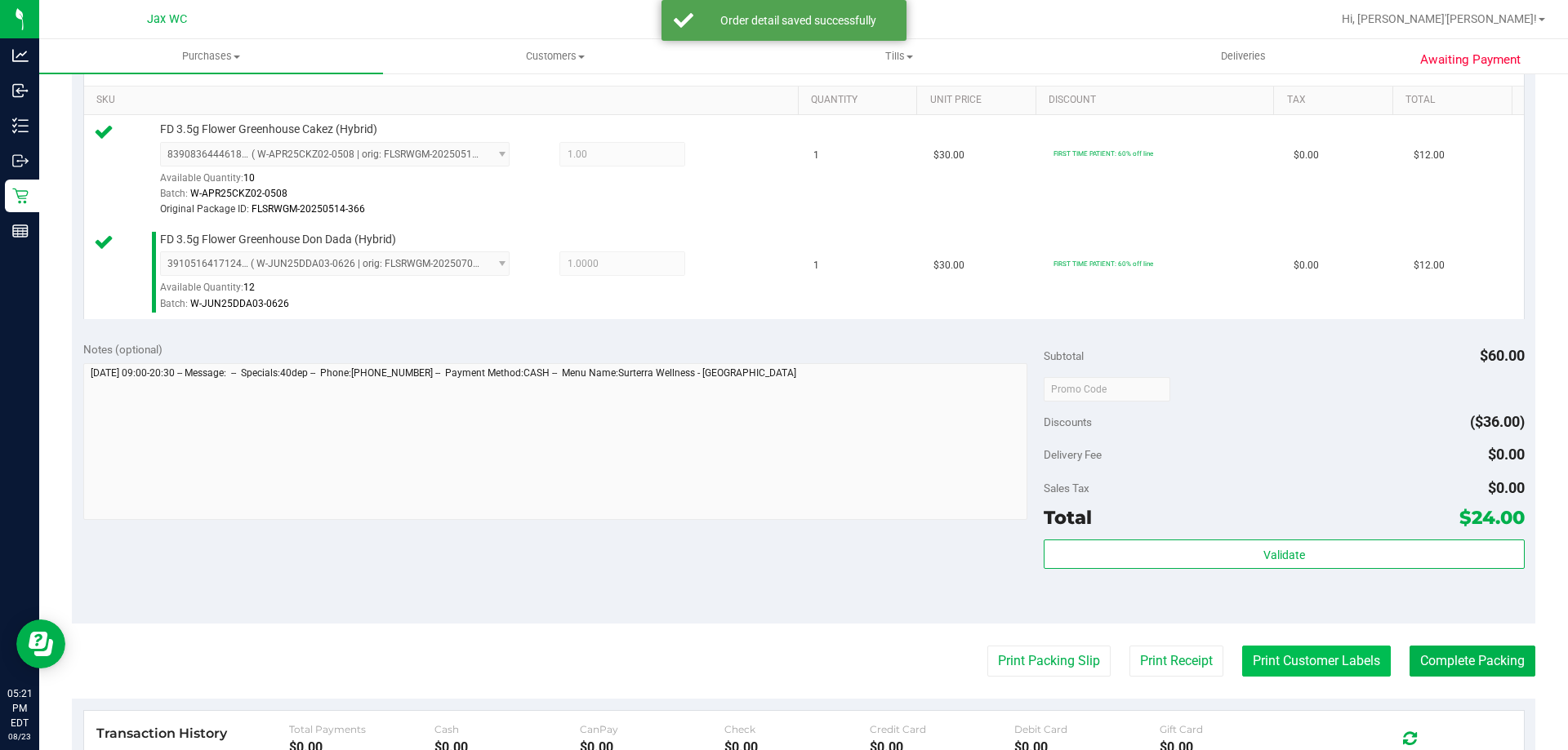
click at [1289, 670] on button "Print Customer Labels" at bounding box center [1316, 660] width 149 height 31
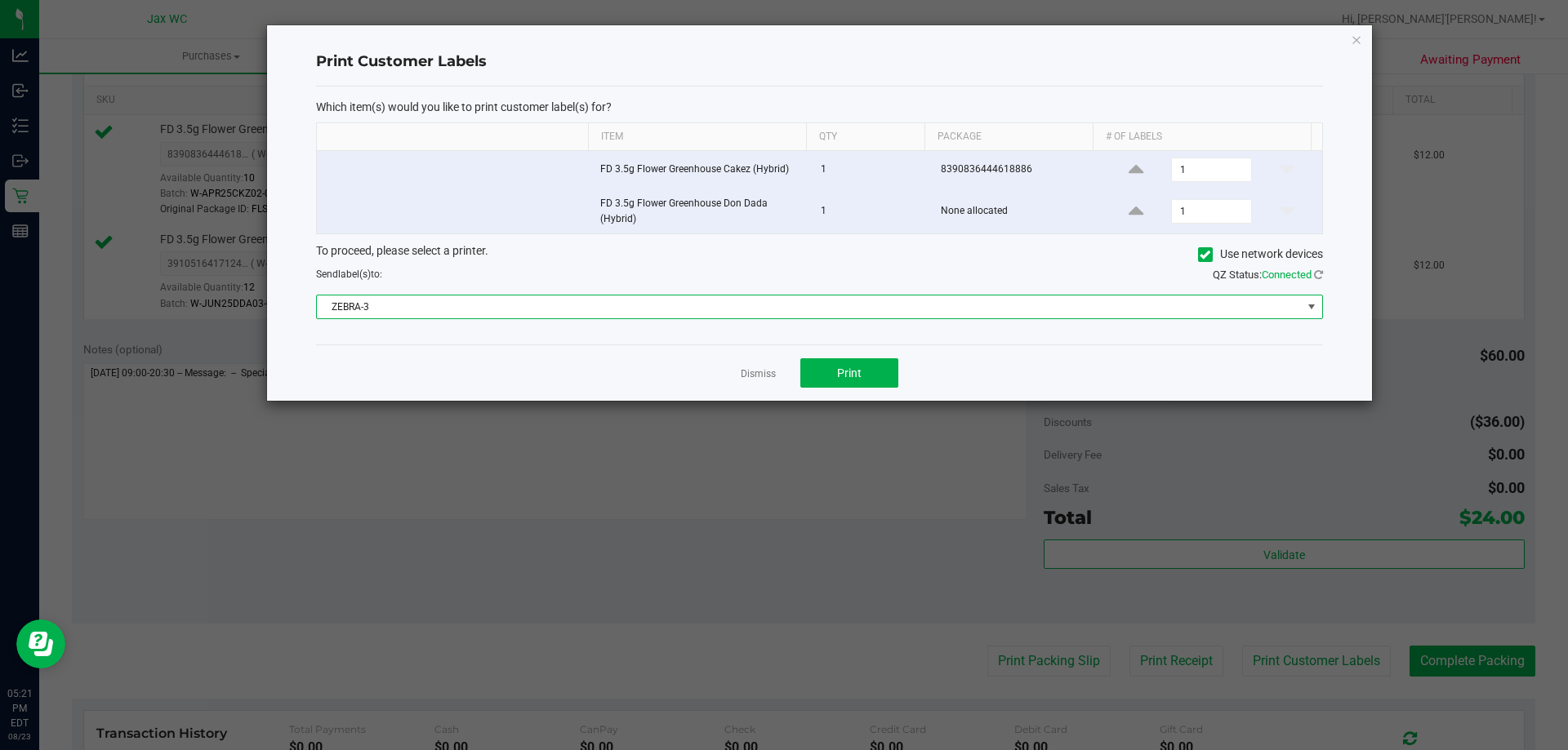
click at [496, 310] on span "ZEBRA-3" at bounding box center [809, 307] width 985 height 23
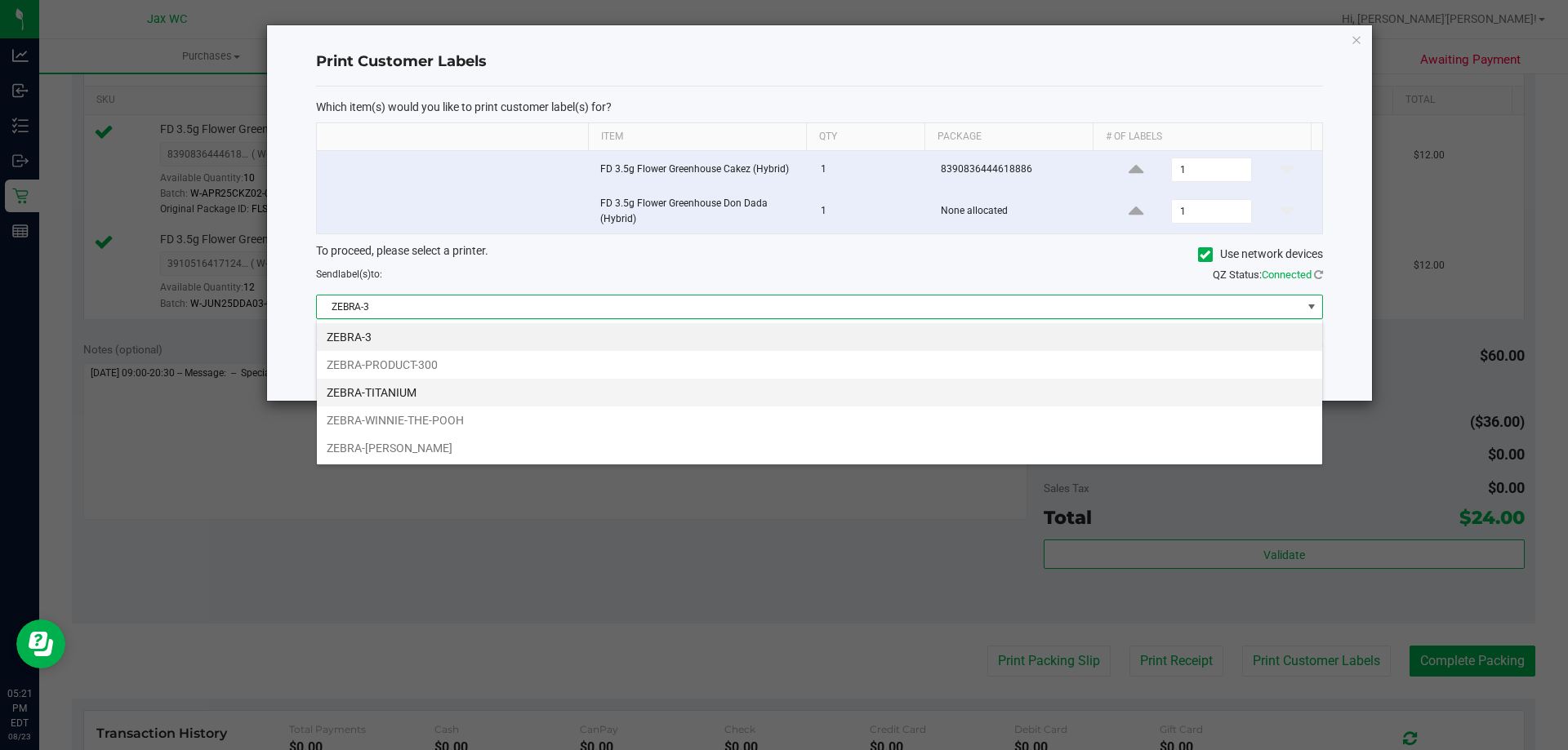
scroll to position [25, 1006]
click at [473, 391] on li "ZEBRA-TITANIUM" at bounding box center [819, 392] width 1005 height 27
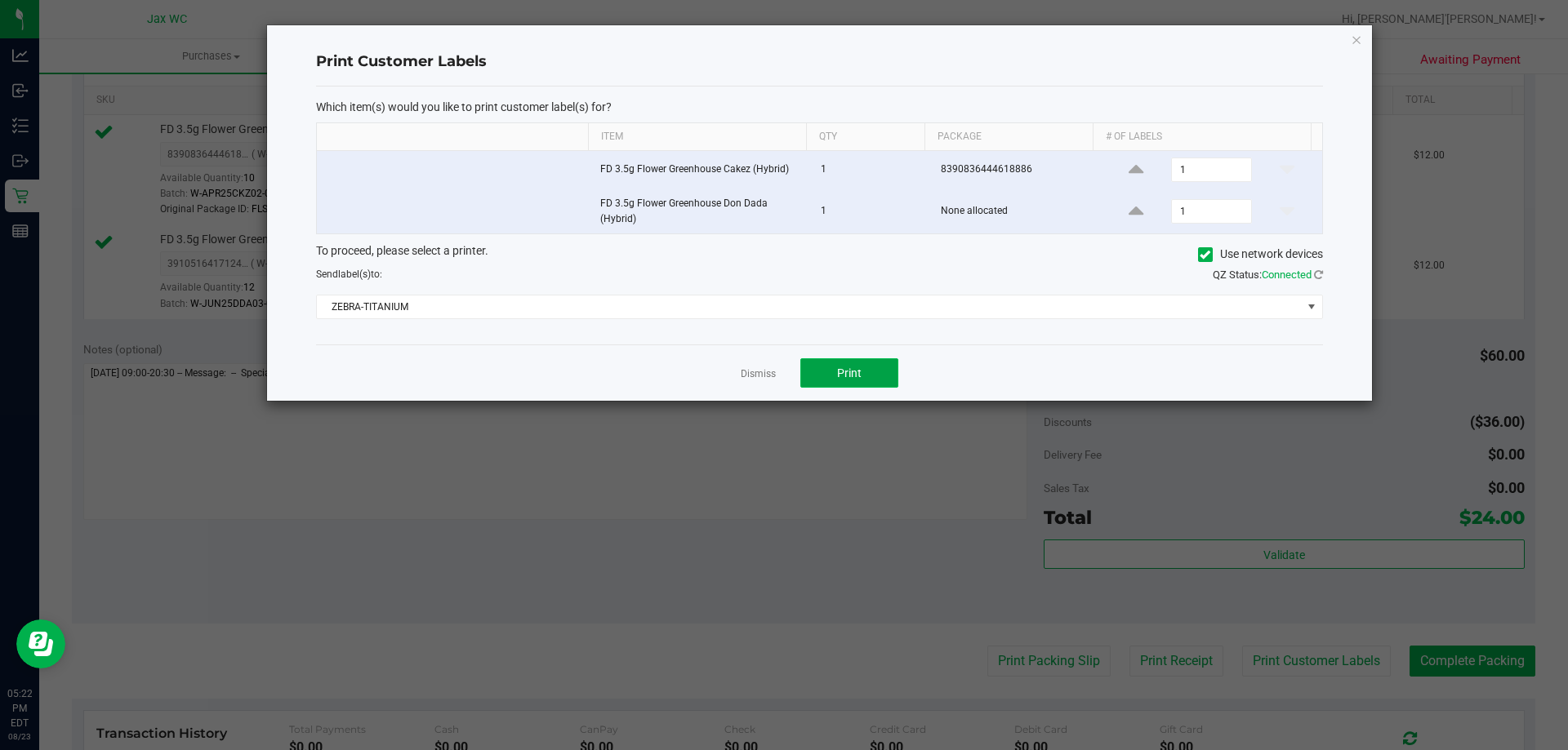
click at [858, 369] on span "Print" at bounding box center [849, 373] width 25 height 13
drag, startPoint x: 760, startPoint y: 377, endPoint x: 1063, endPoint y: 465, distance: 315.5
click at [762, 379] on link "Dismiss" at bounding box center [758, 374] width 35 height 14
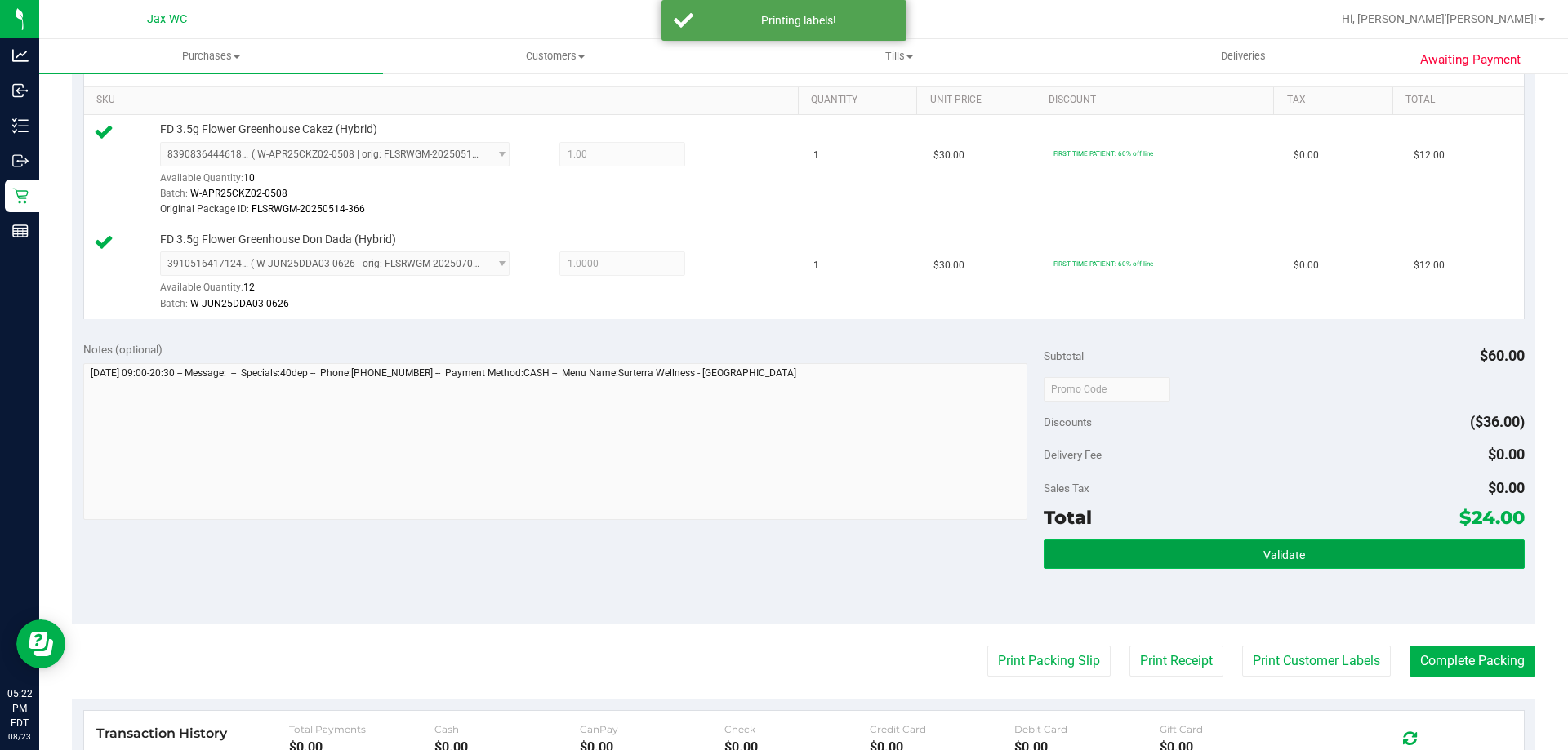
click at [1250, 559] on button "Validate" at bounding box center [1283, 553] width 481 height 29
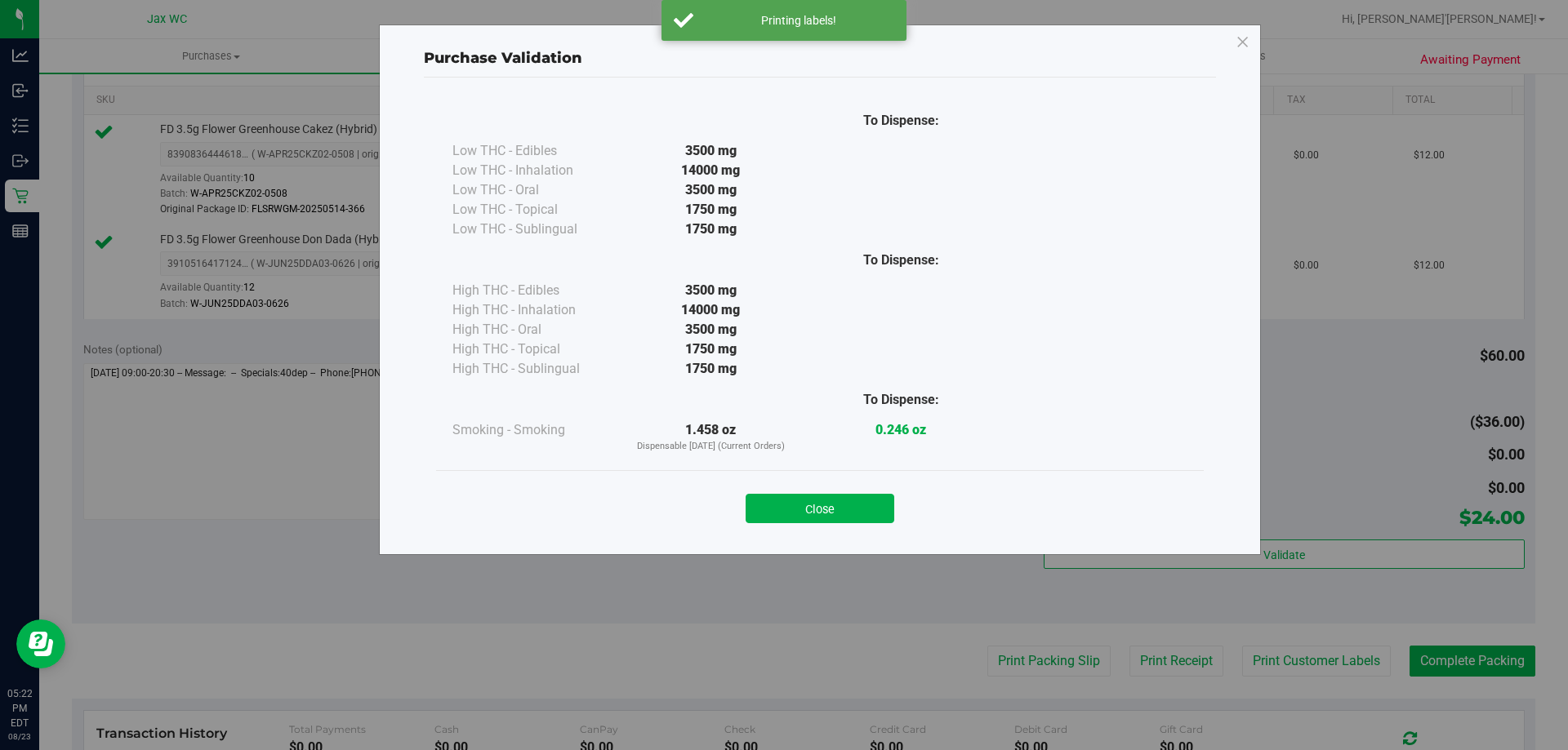
click at [794, 512] on button "Close" at bounding box center [819, 508] width 149 height 29
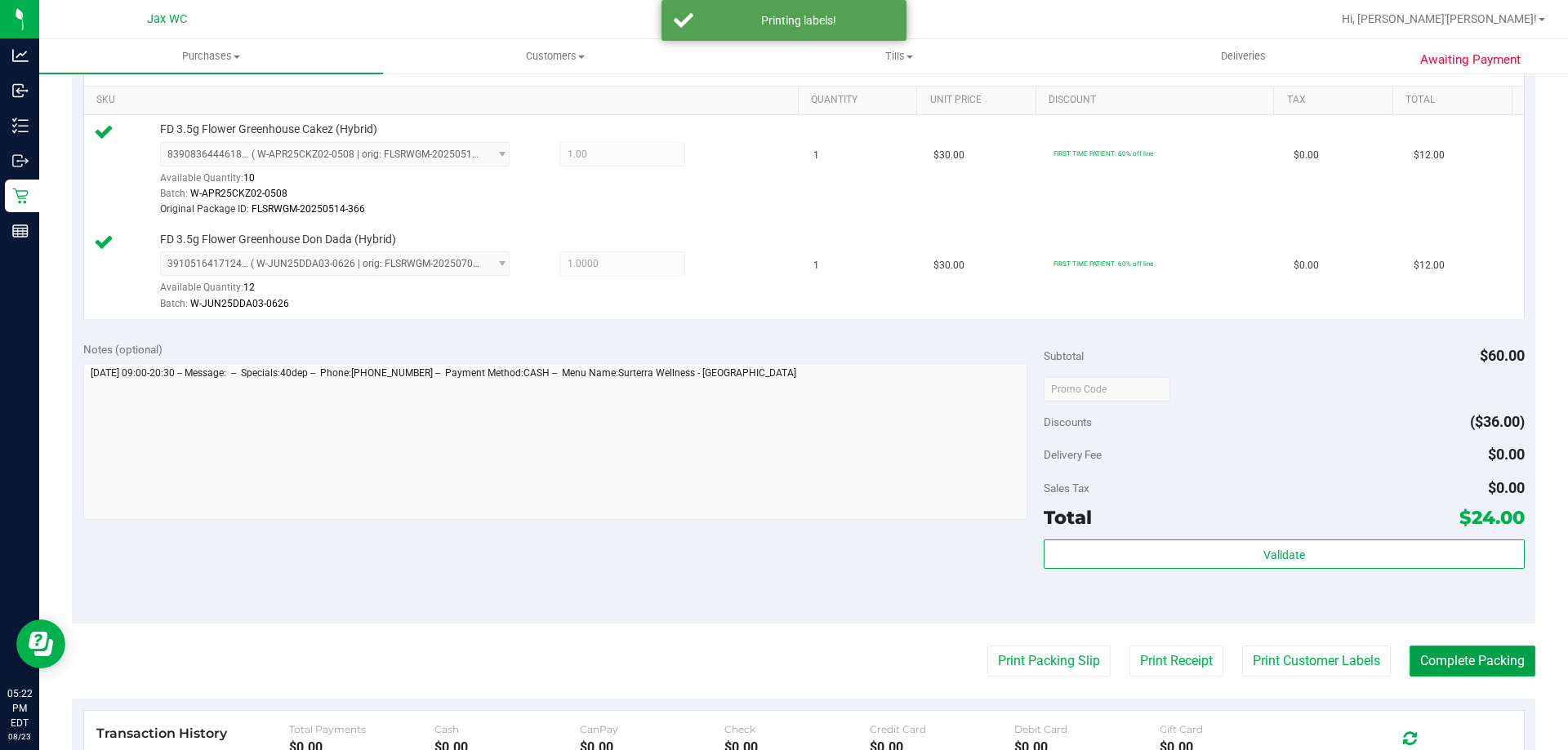
click at [1487, 655] on button "Complete Packing" at bounding box center [1473, 660] width 126 height 31
